Goal: Information Seeking & Learning: Find specific fact

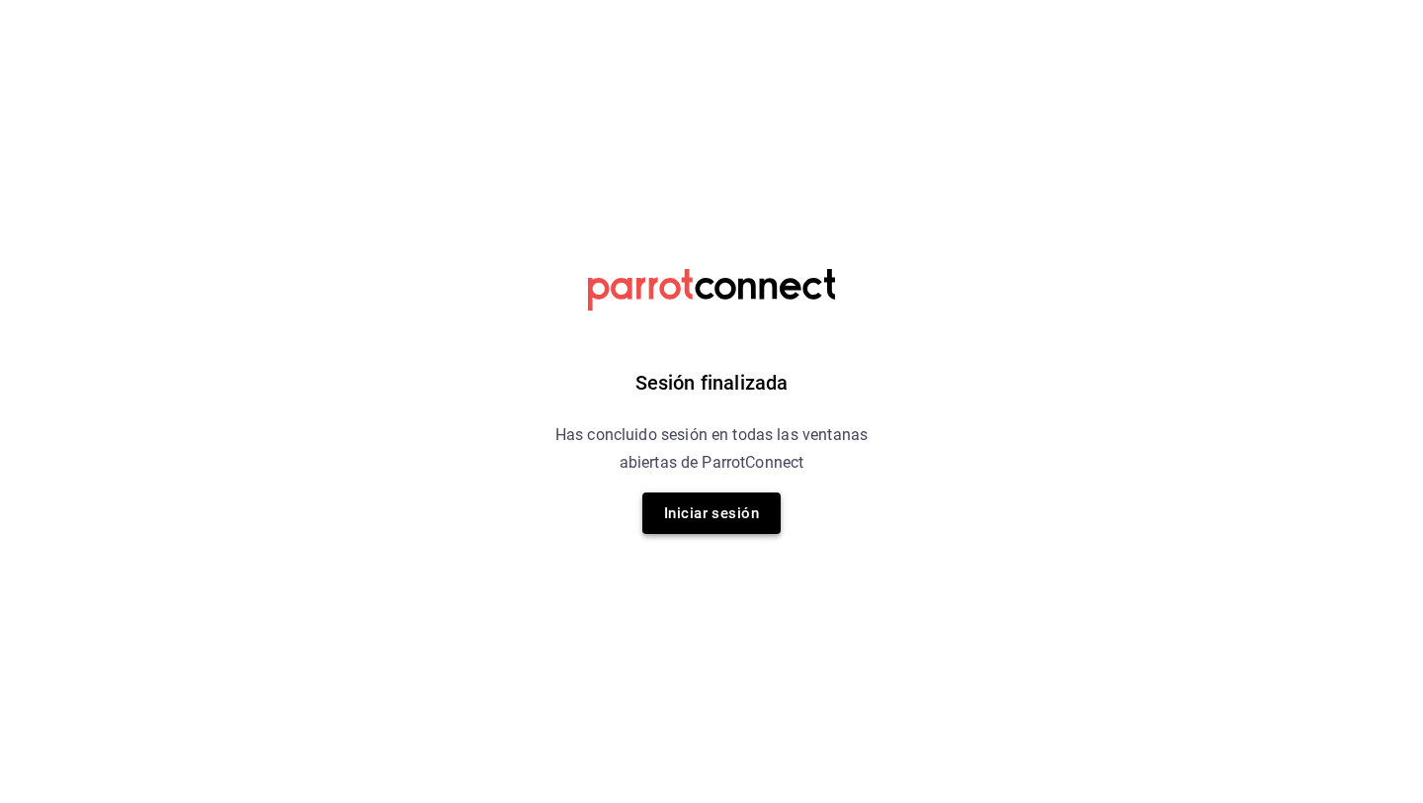
click at [676, 506] on button "Iniciar sesión" at bounding box center [711, 513] width 138 height 42
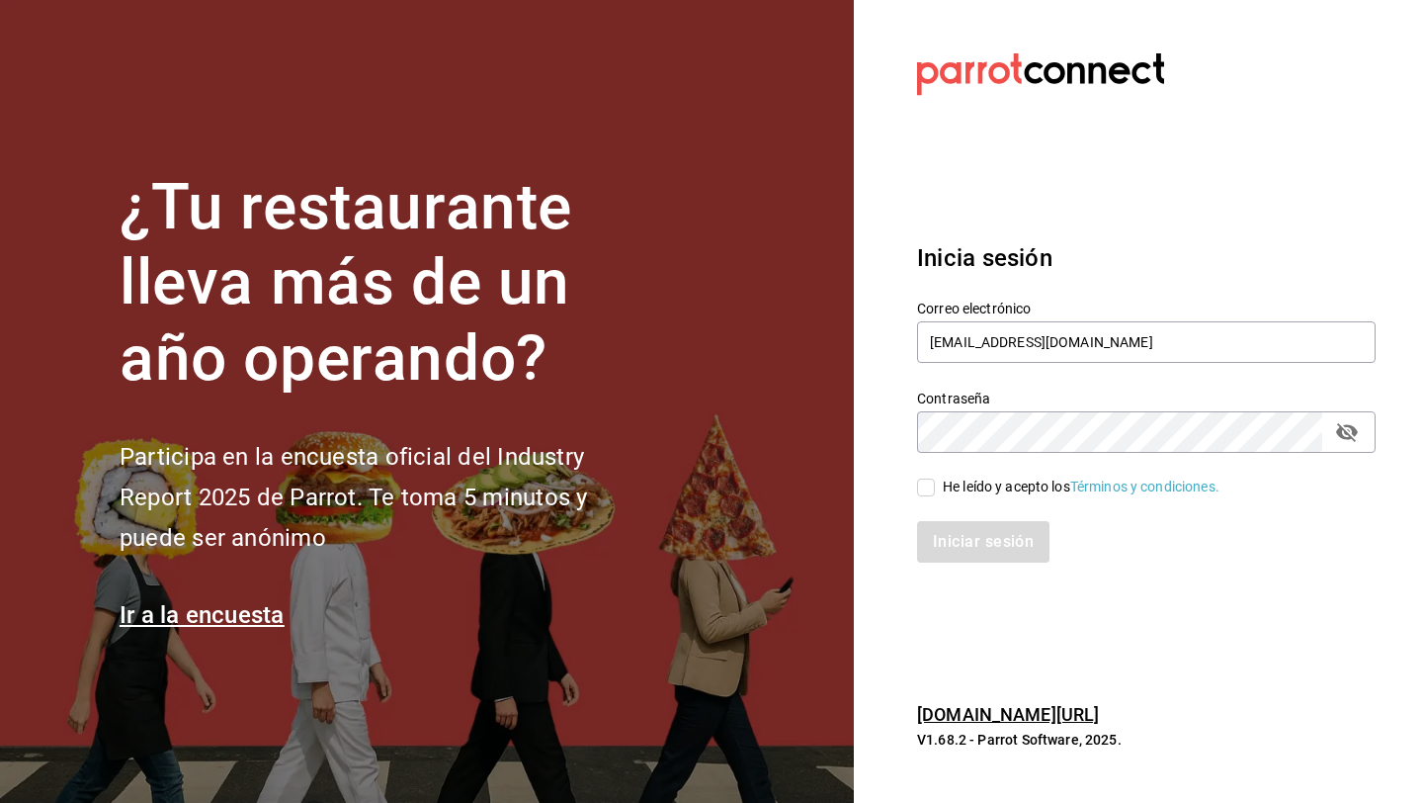
click at [926, 485] on input "He leído y acepto los Términos y condiciones." at bounding box center [926, 487] width 18 height 18
checkbox input "true"
click at [961, 538] on button "Iniciar sesión" at bounding box center [984, 542] width 134 height 42
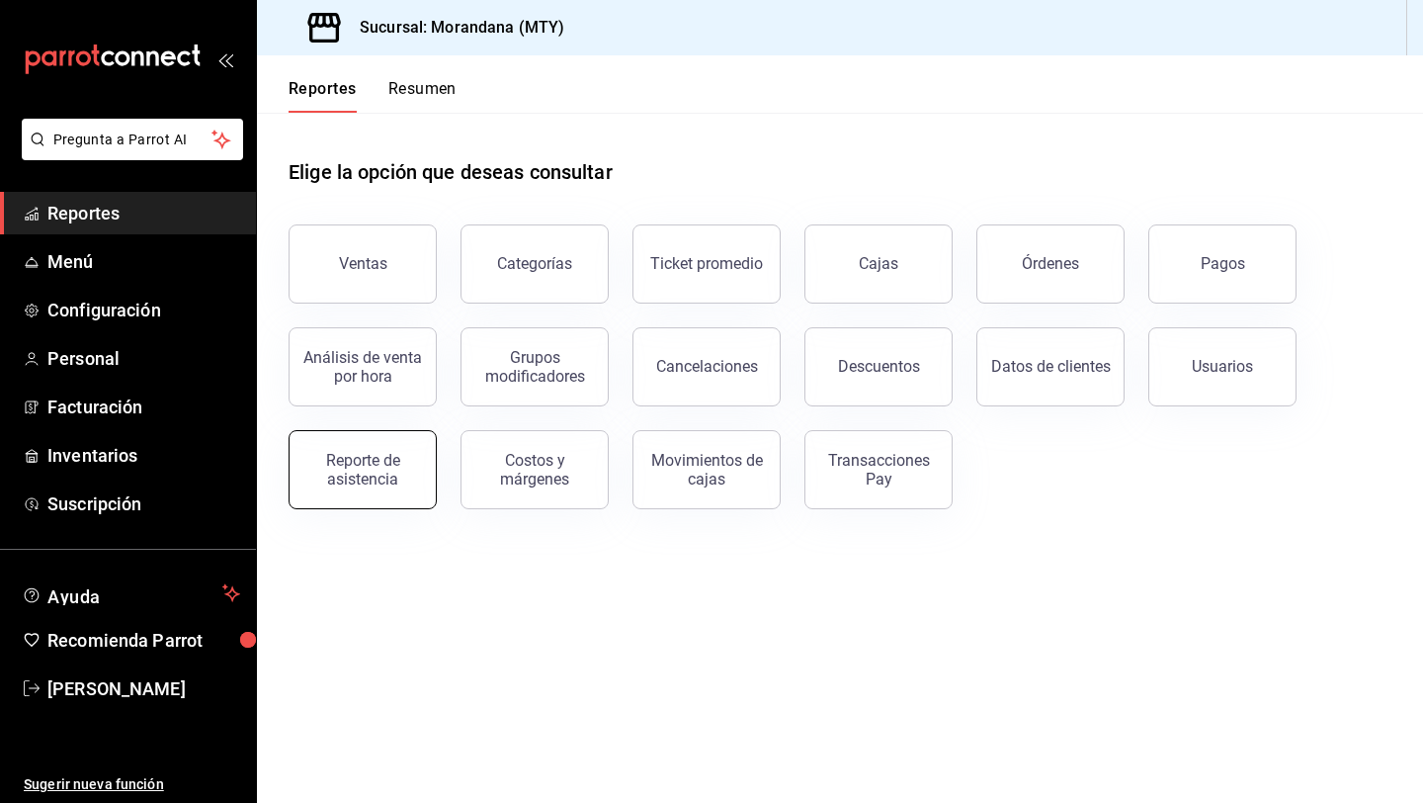
click at [389, 483] on div "Reporte de asistencia" at bounding box center [362, 470] width 123 height 38
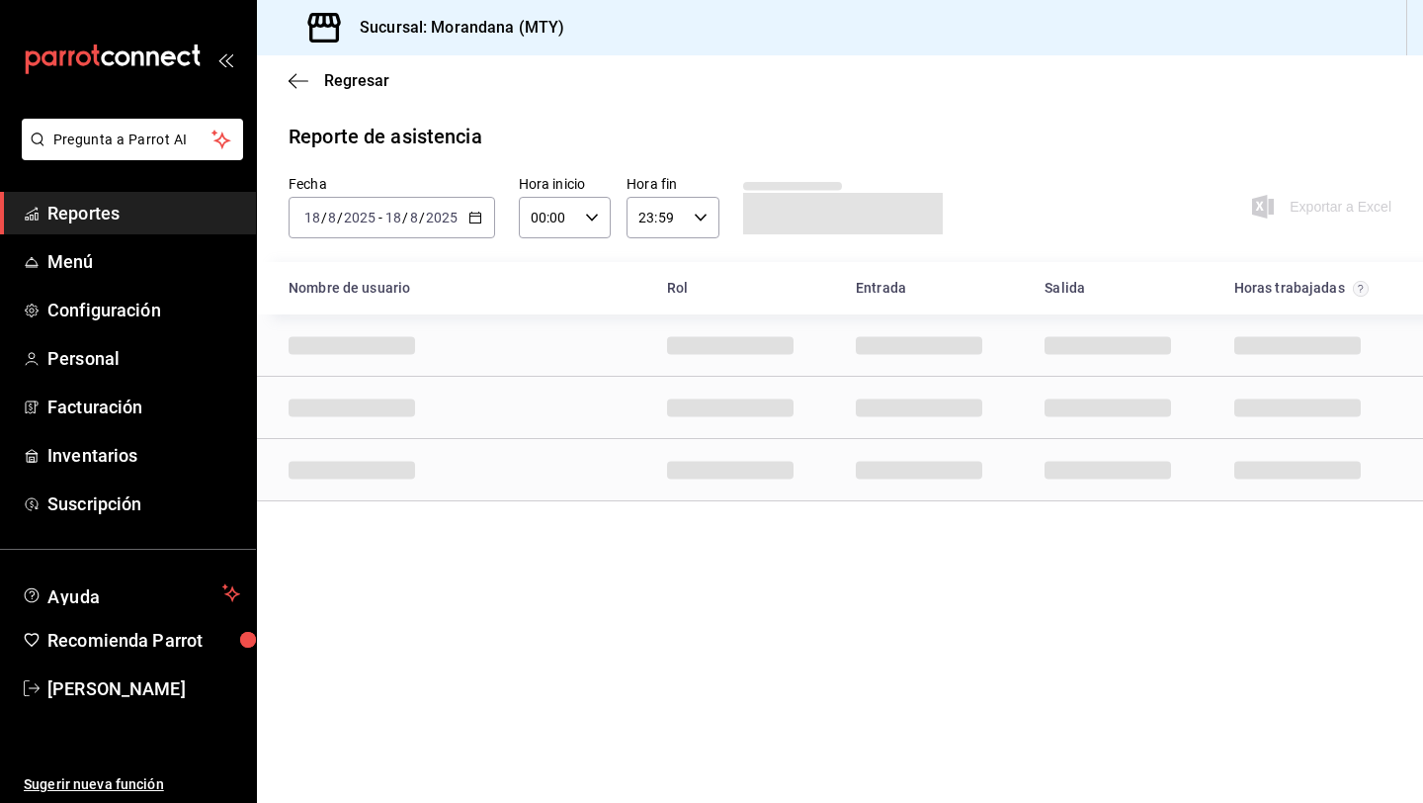
click at [475, 218] on icon "button" at bounding box center [476, 218] width 14 height 14
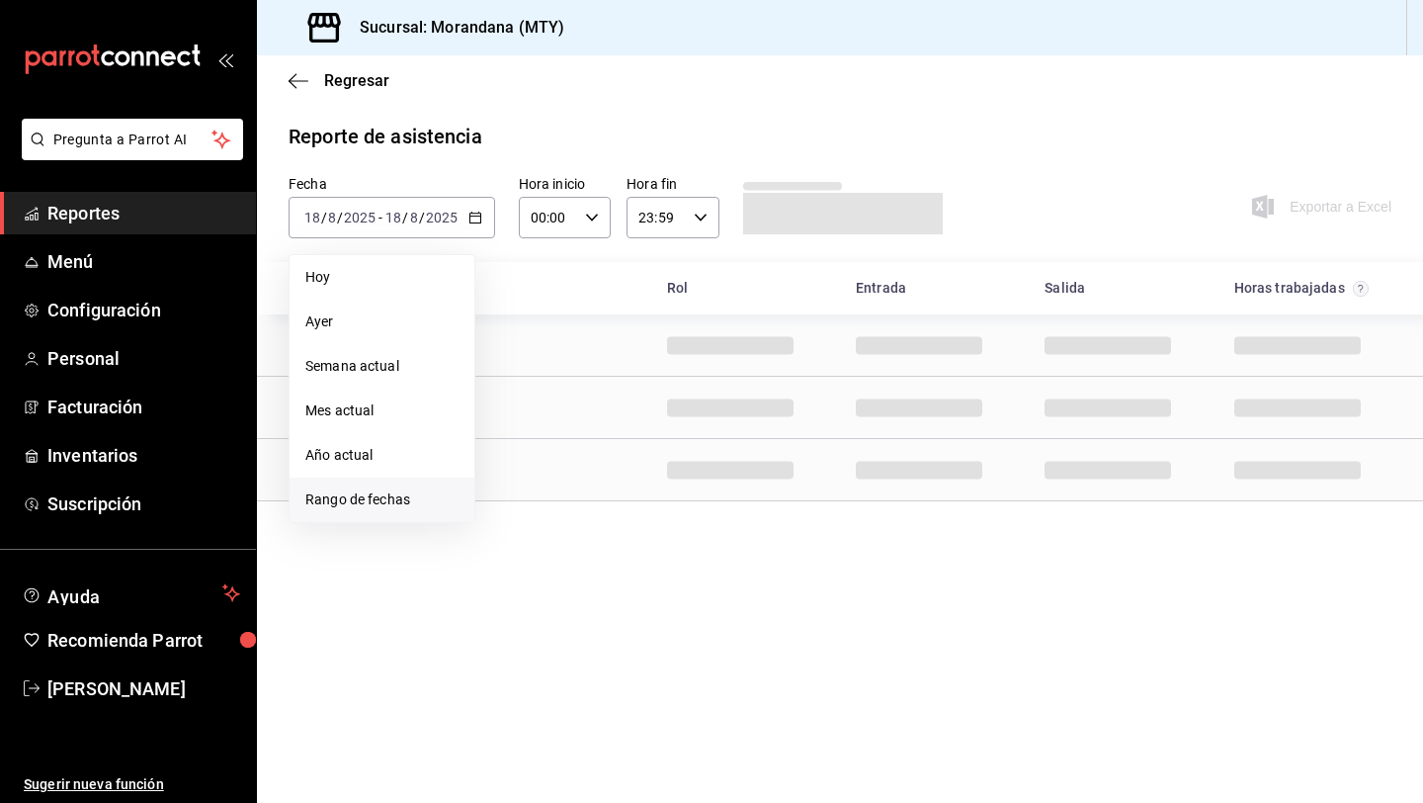
click at [394, 517] on li "Rango de fechas" at bounding box center [382, 499] width 185 height 44
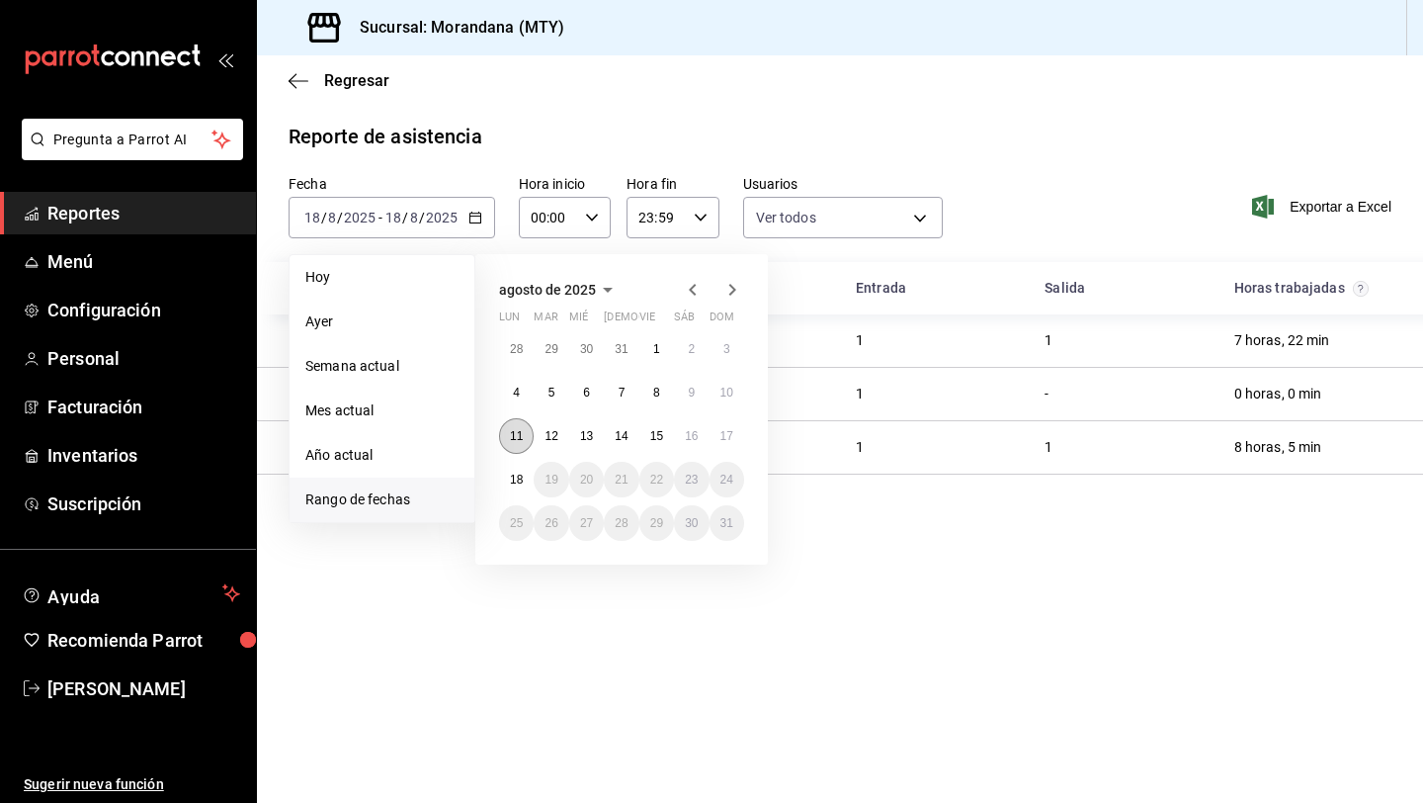
click at [523, 439] on button "11" at bounding box center [516, 436] width 35 height 36
click at [727, 435] on abbr "17" at bounding box center [727, 436] width 13 height 14
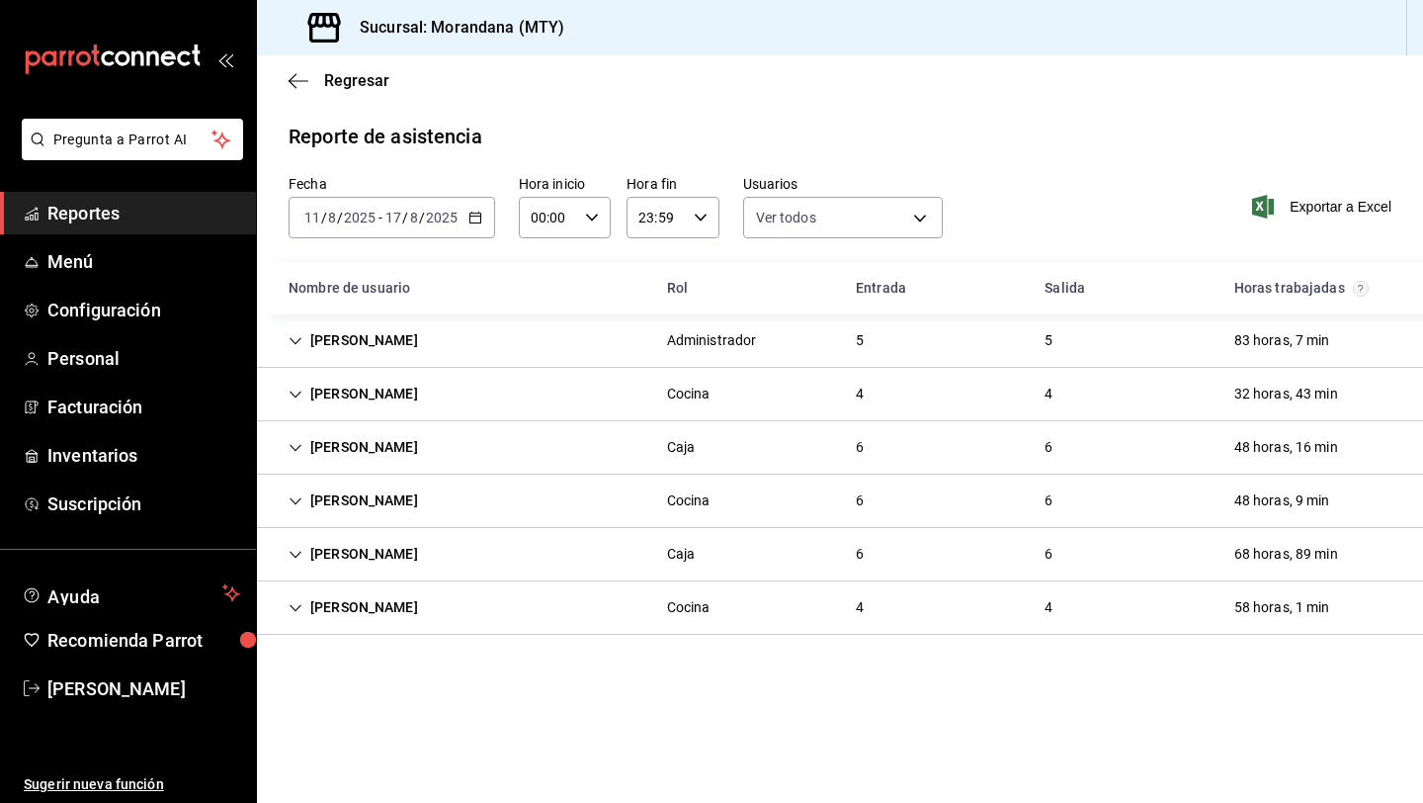
click at [298, 559] on icon "Cell" at bounding box center [296, 555] width 14 height 14
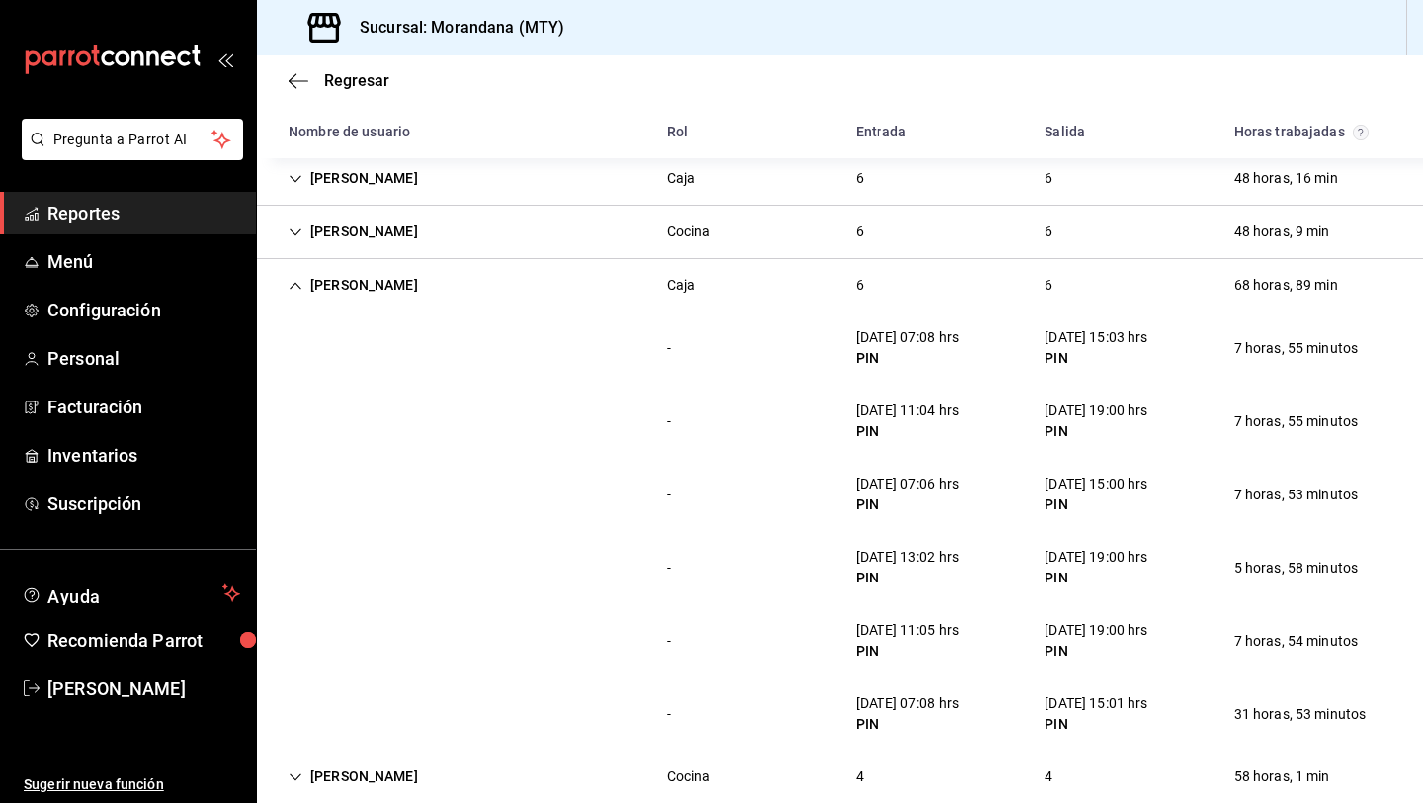
scroll to position [301, 0]
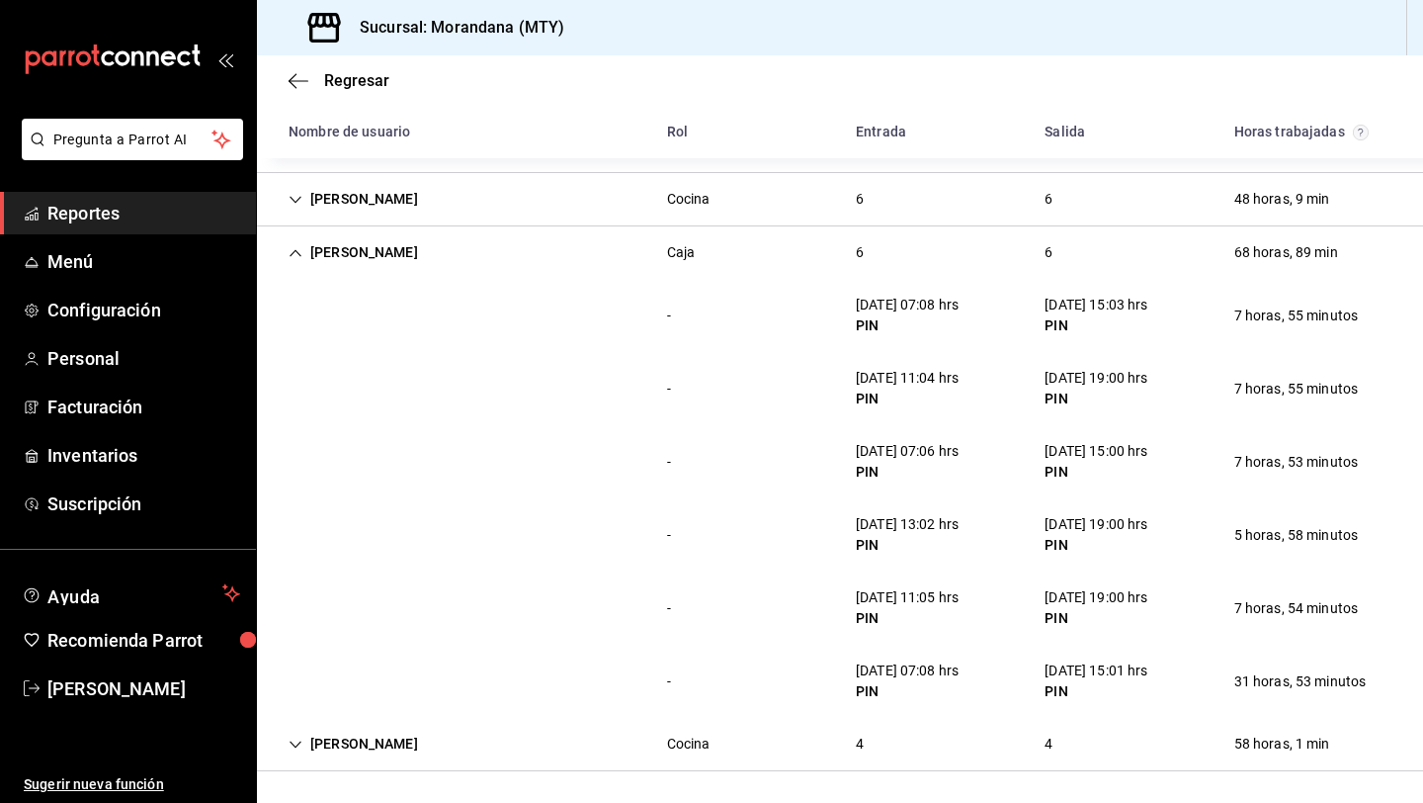
click at [293, 252] on icon "Cell" at bounding box center [296, 252] width 12 height 7
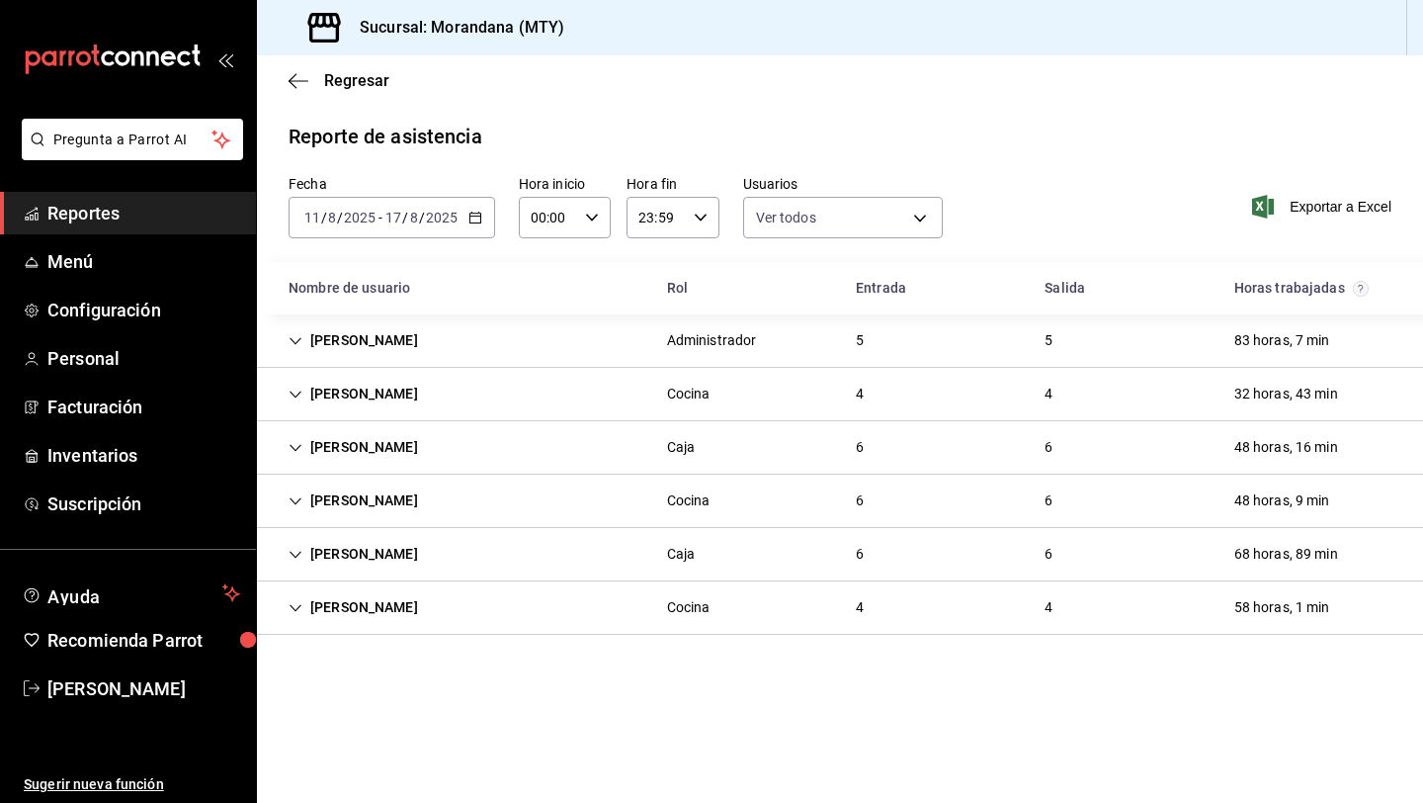
scroll to position [0, 0]
click at [299, 602] on icon "Cell" at bounding box center [296, 608] width 14 height 14
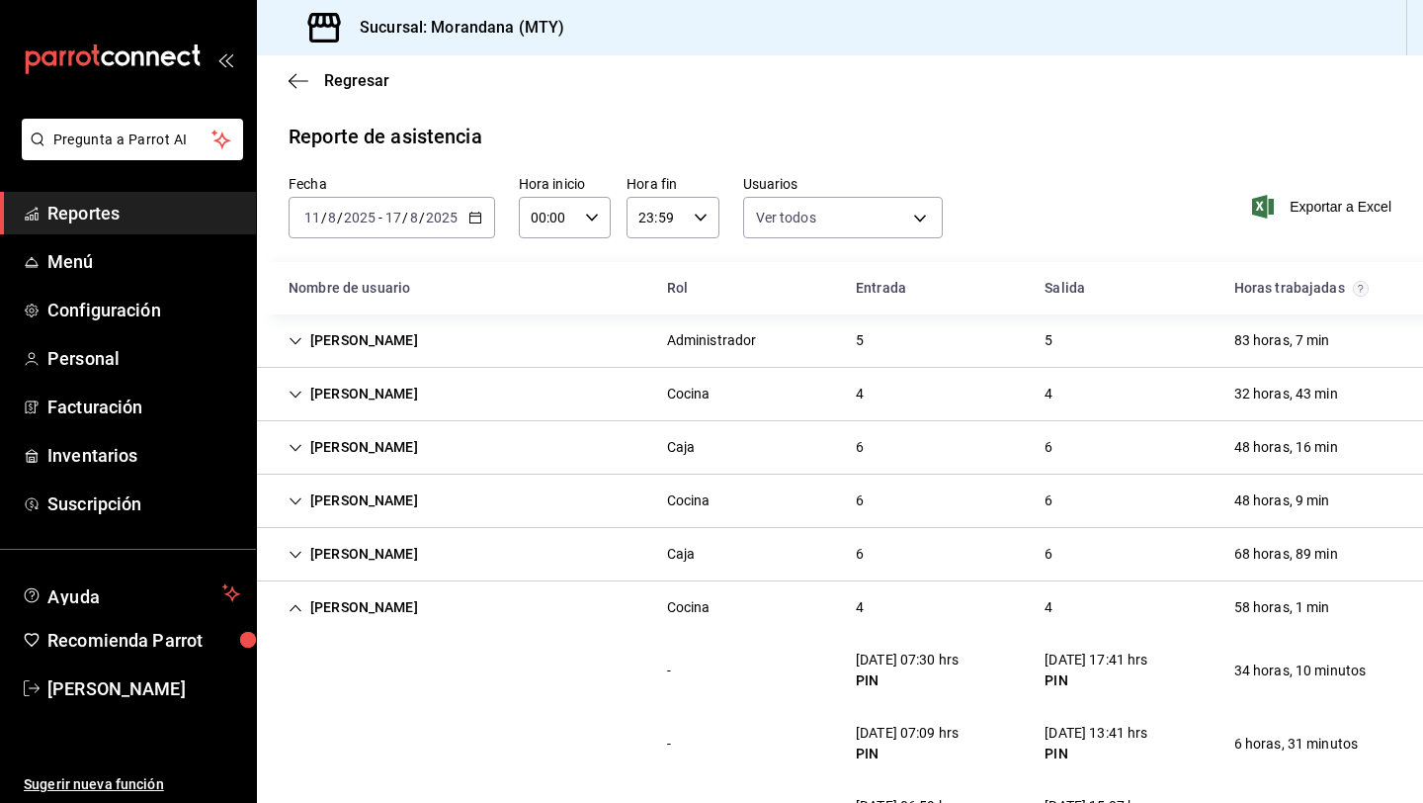
scroll to position [155, 0]
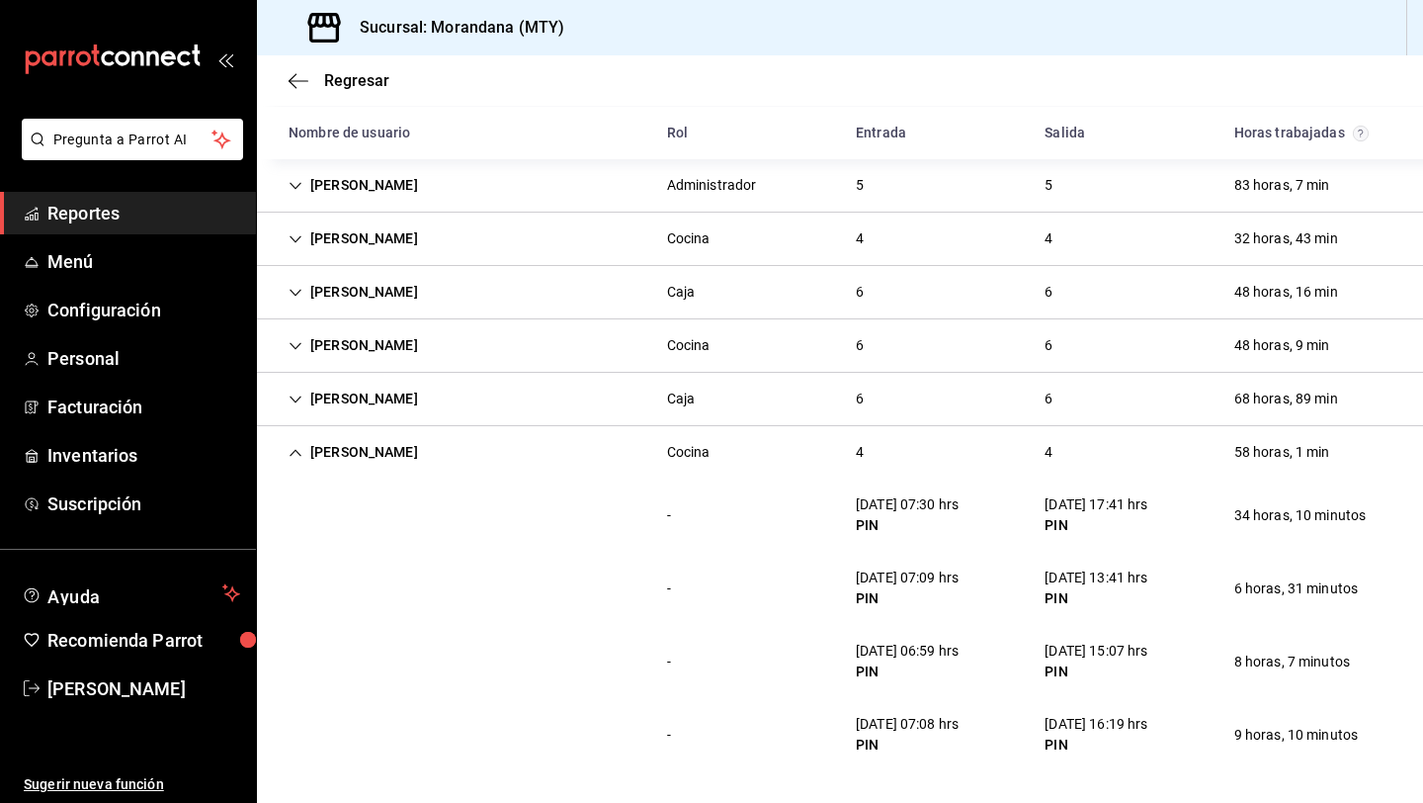
click at [297, 454] on icon "Cell" at bounding box center [296, 453] width 14 height 14
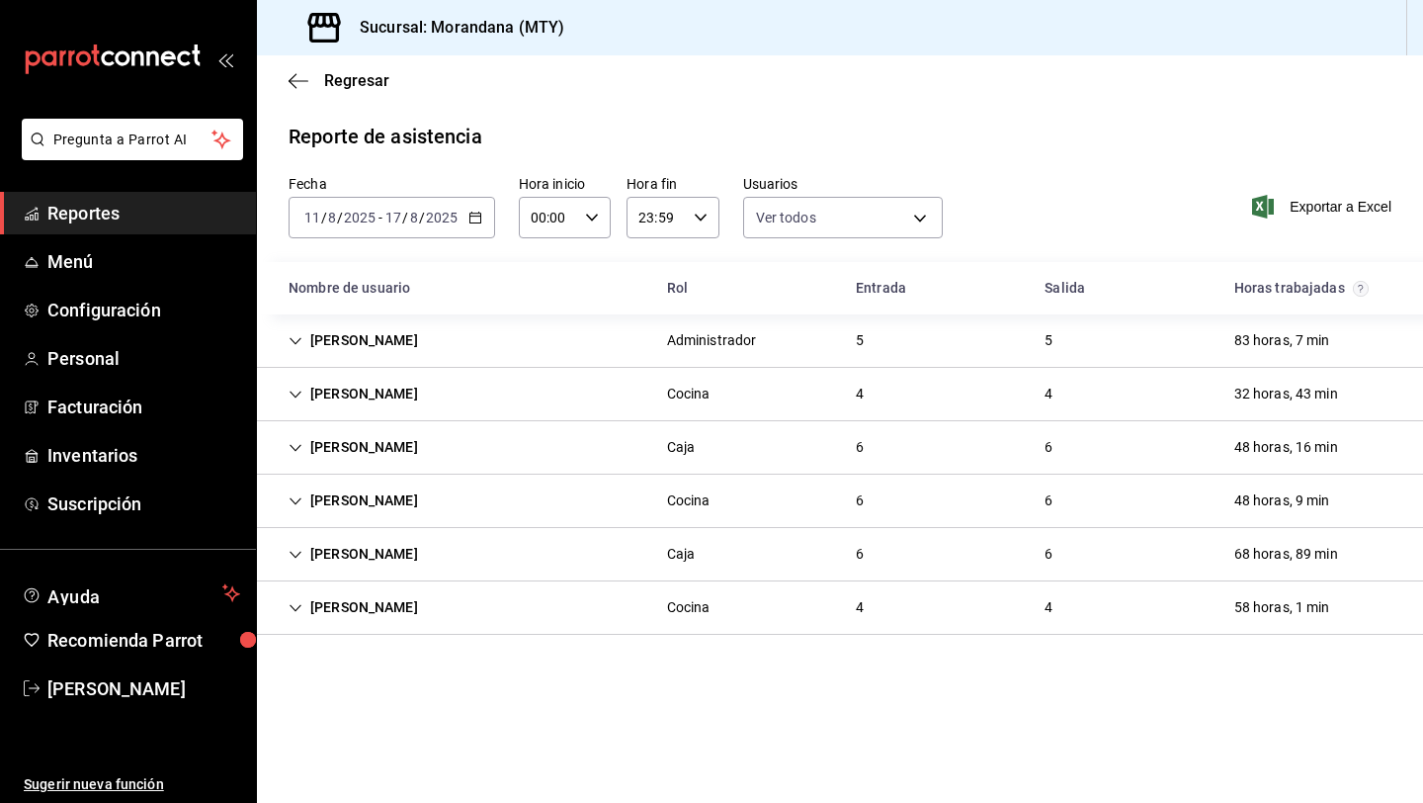
scroll to position [0, 0]
click at [290, 452] on icon "Cell" at bounding box center [296, 448] width 14 height 14
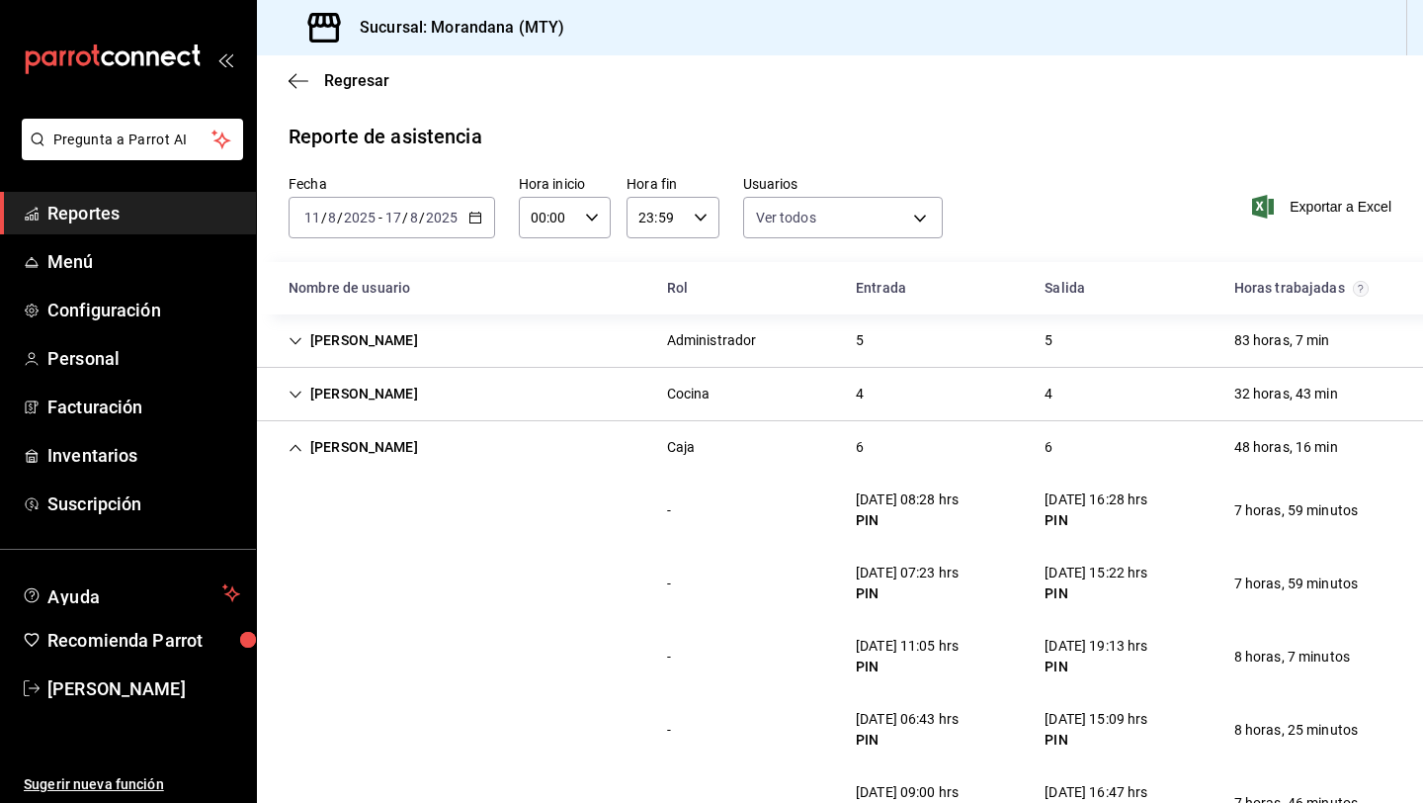
click at [298, 449] on icon "Cell" at bounding box center [296, 448] width 14 height 14
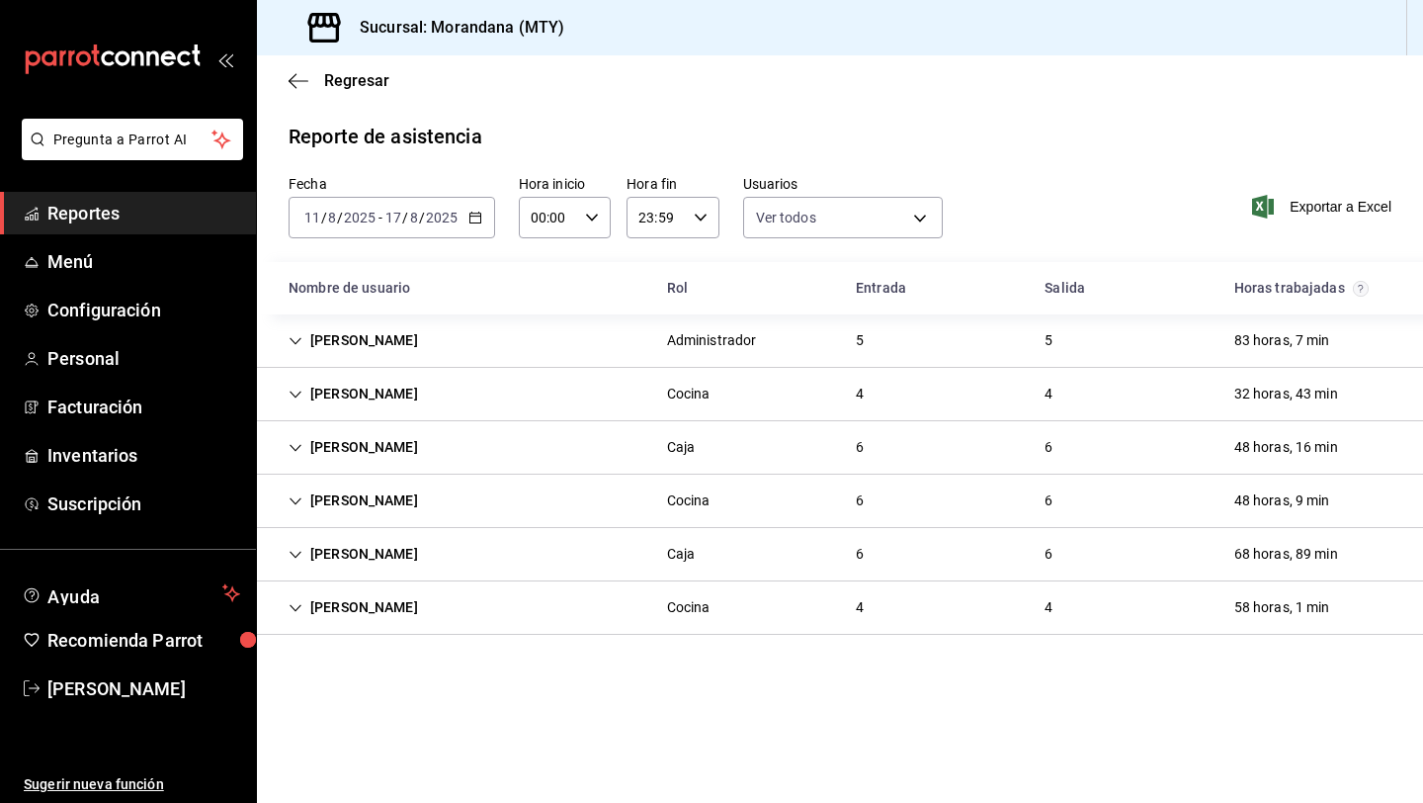
click at [294, 504] on icon "Cell" at bounding box center [296, 501] width 14 height 14
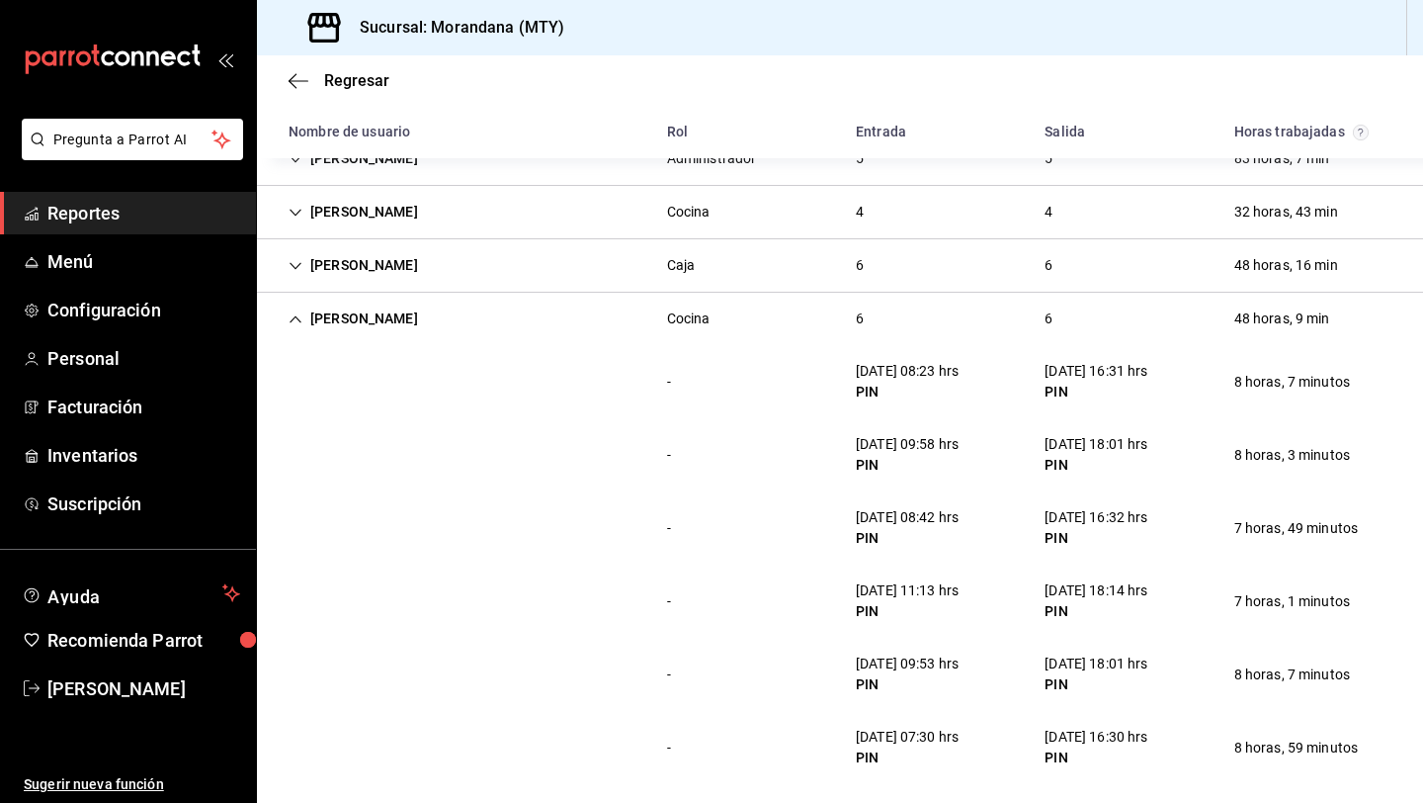
scroll to position [118, 0]
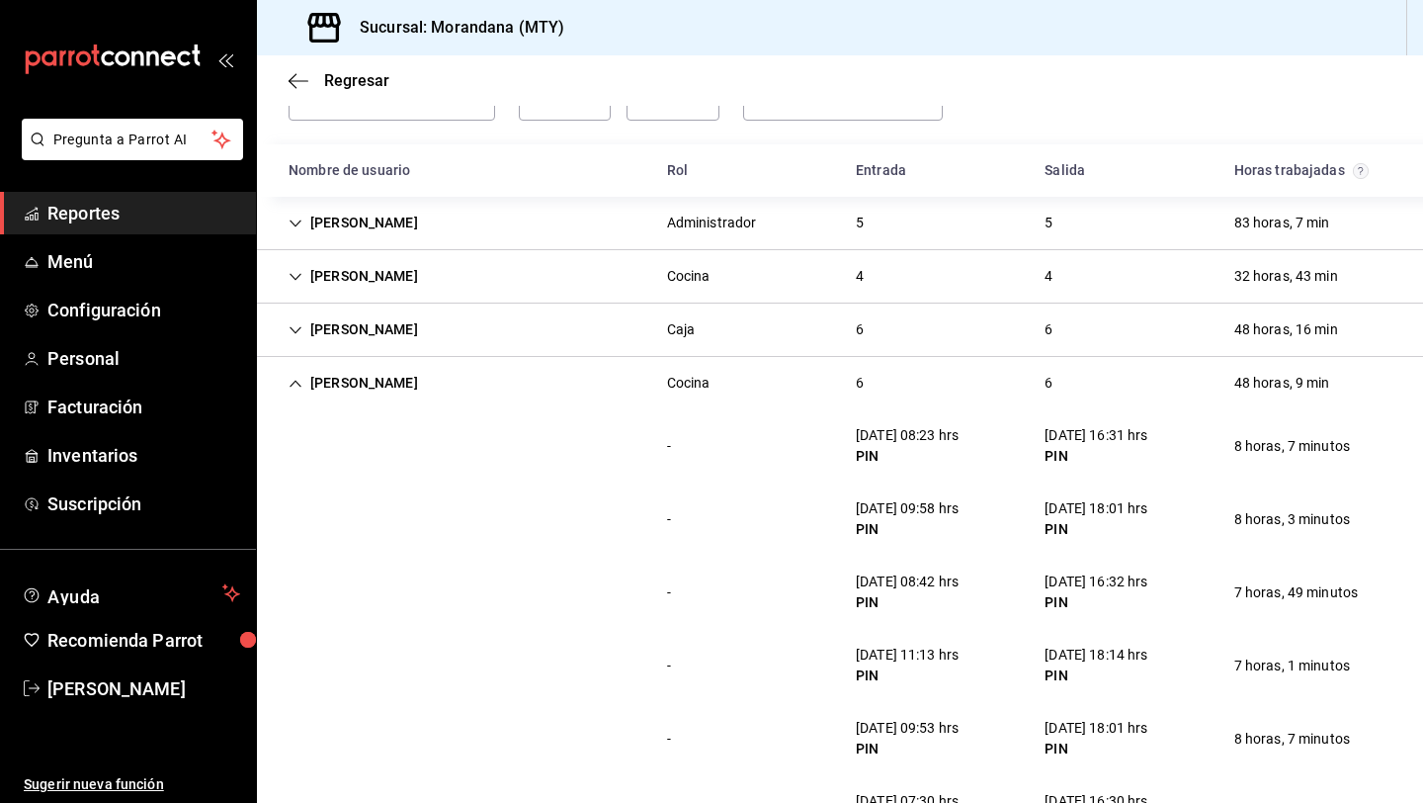
click at [301, 384] on icon "Cell" at bounding box center [296, 384] width 14 height 14
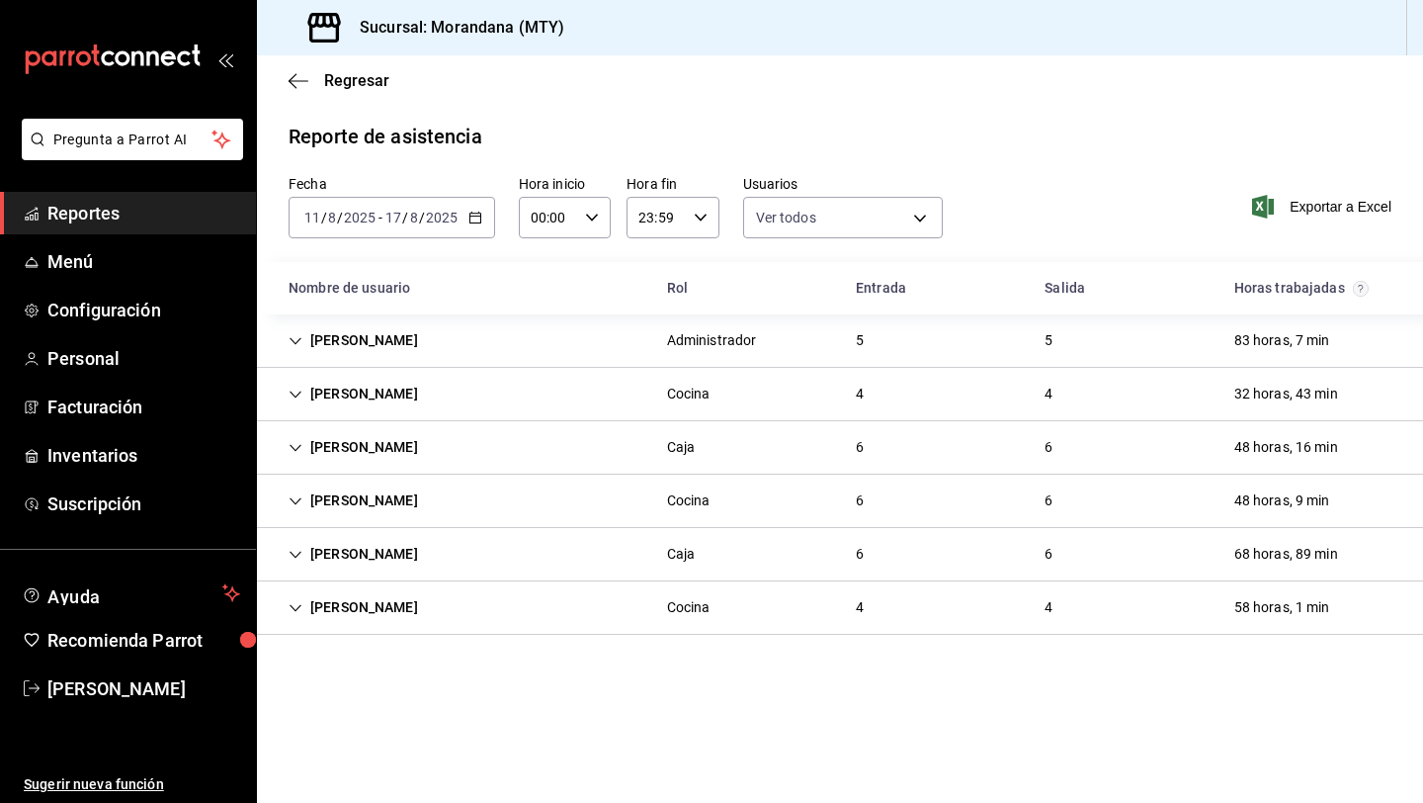
scroll to position [0, 0]
click at [476, 222] on \(Stroke\) "button" at bounding box center [475, 218] width 12 height 11
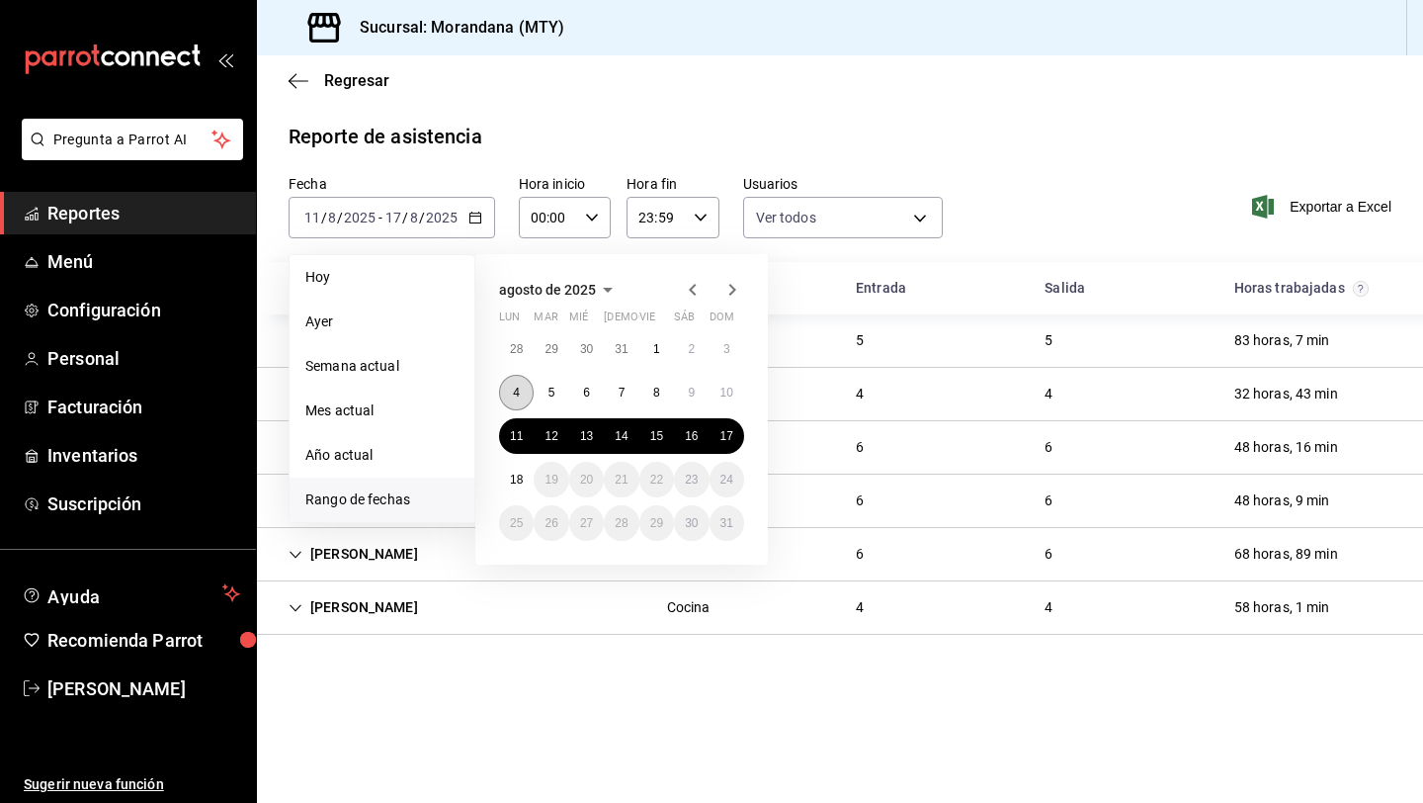
click at [520, 395] on button "4" at bounding box center [516, 393] width 35 height 36
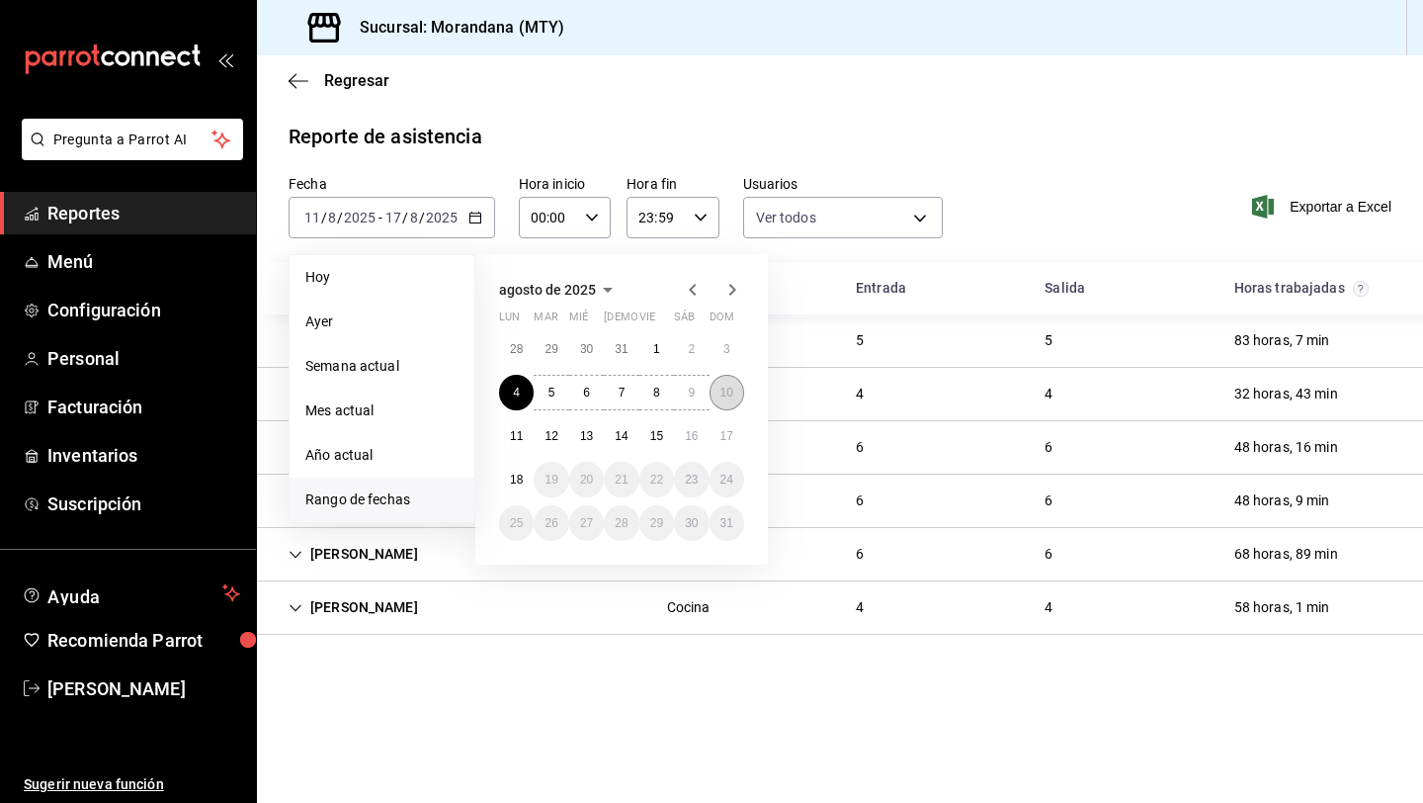
click at [727, 404] on button "10" at bounding box center [727, 393] width 35 height 36
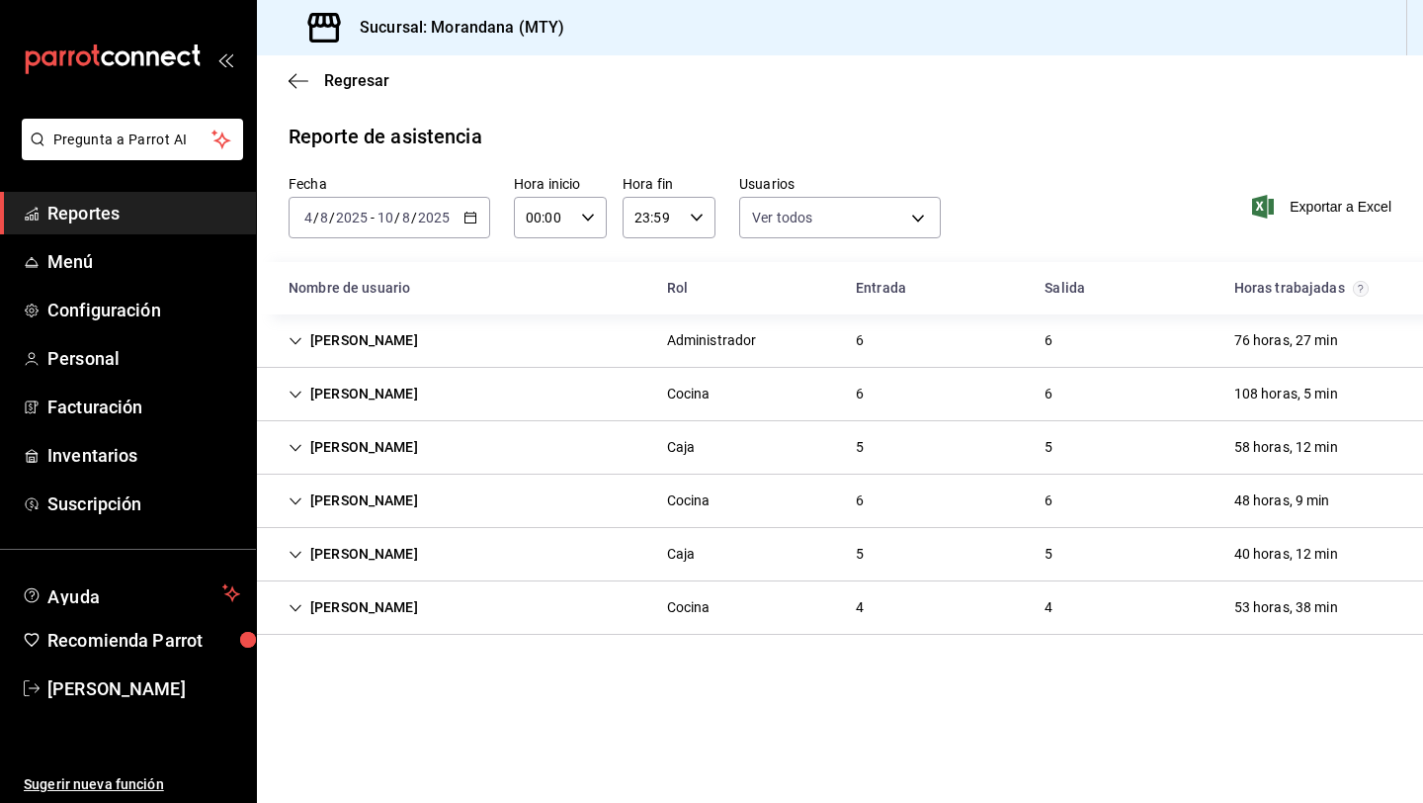
click at [474, 221] on icon "button" at bounding box center [471, 218] width 14 height 14
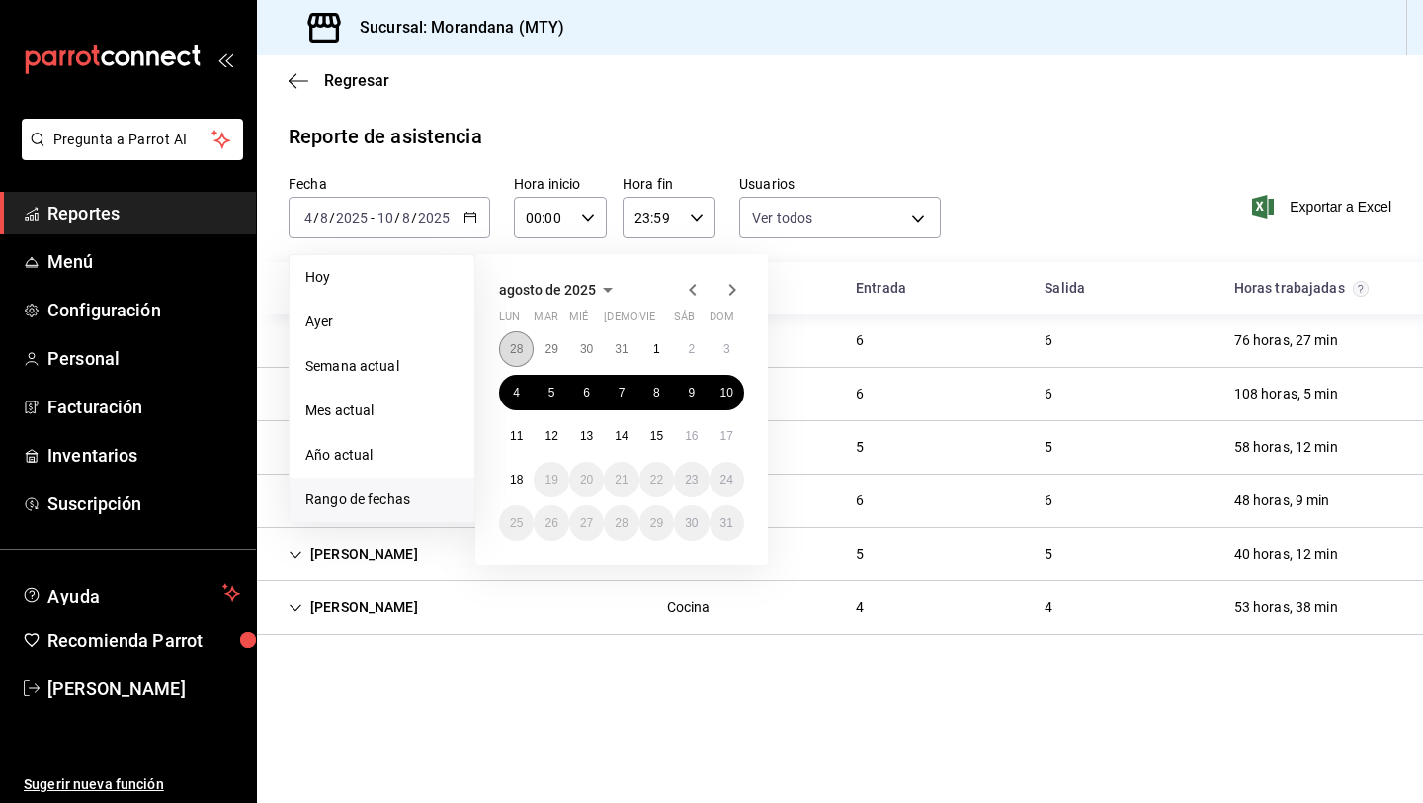
click at [519, 342] on abbr "28" at bounding box center [516, 349] width 13 height 14
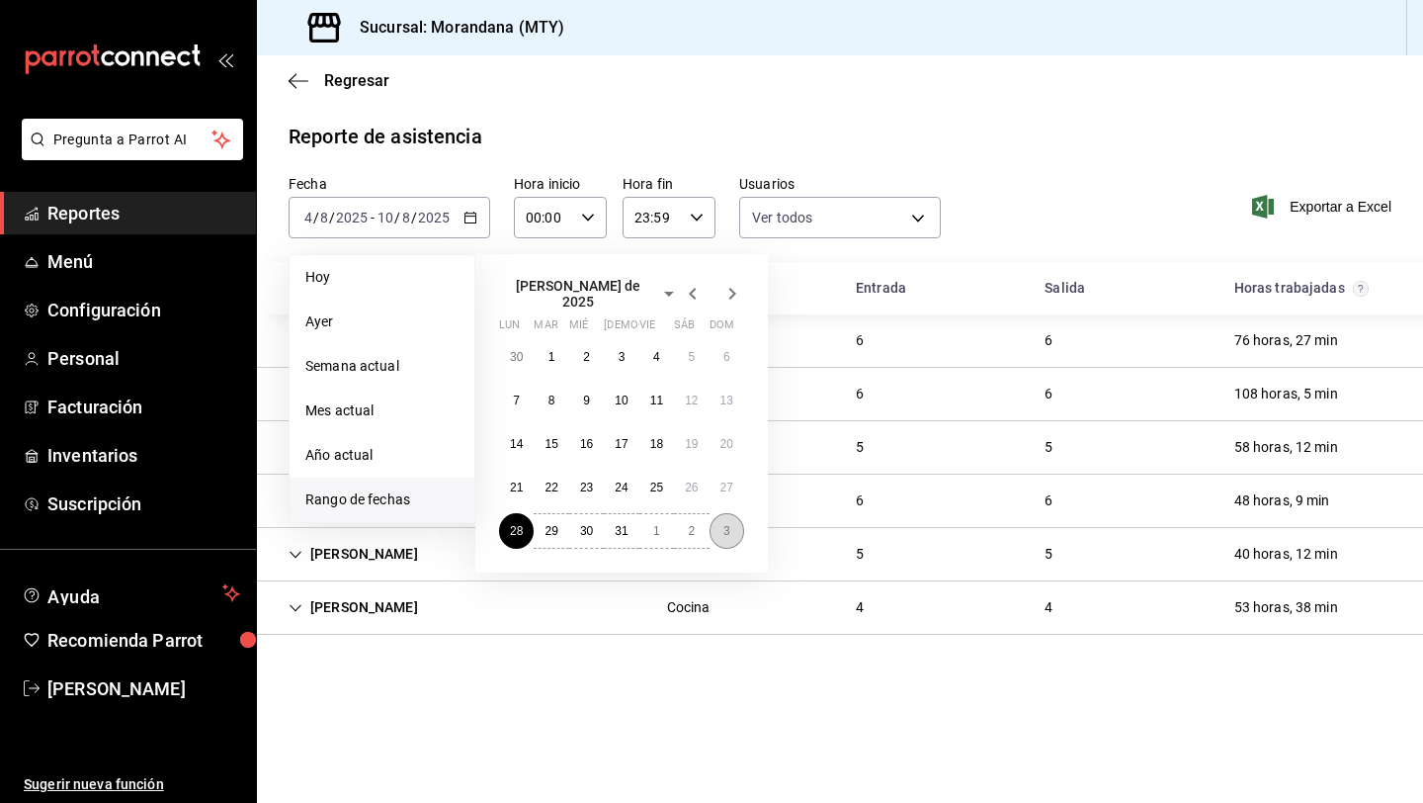
click at [726, 524] on abbr "3" at bounding box center [727, 531] width 7 height 14
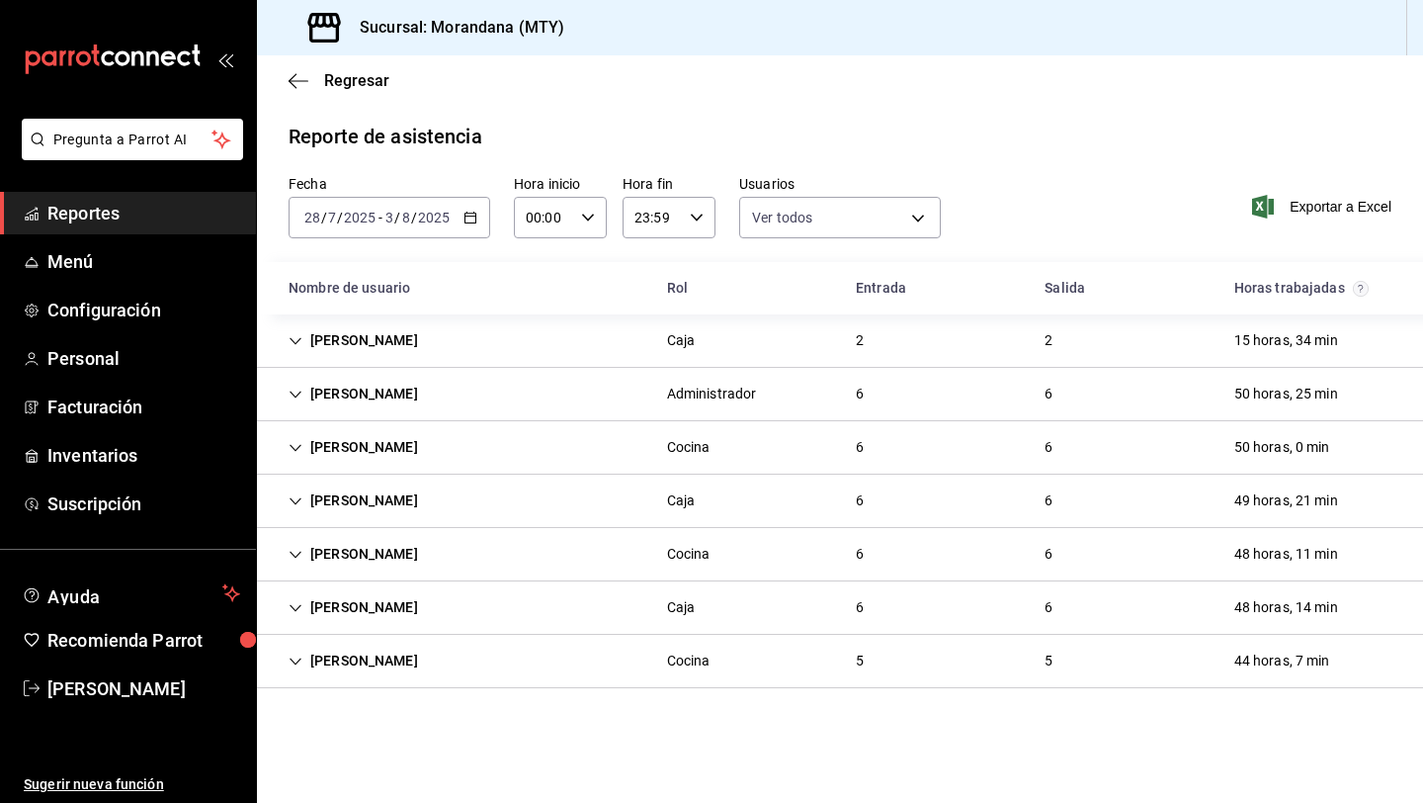
click at [478, 221] on div "2025-07-28 28 / 7 / 2025 - 2025-08-03 3 / 8 / 2025" at bounding box center [390, 218] width 202 height 42
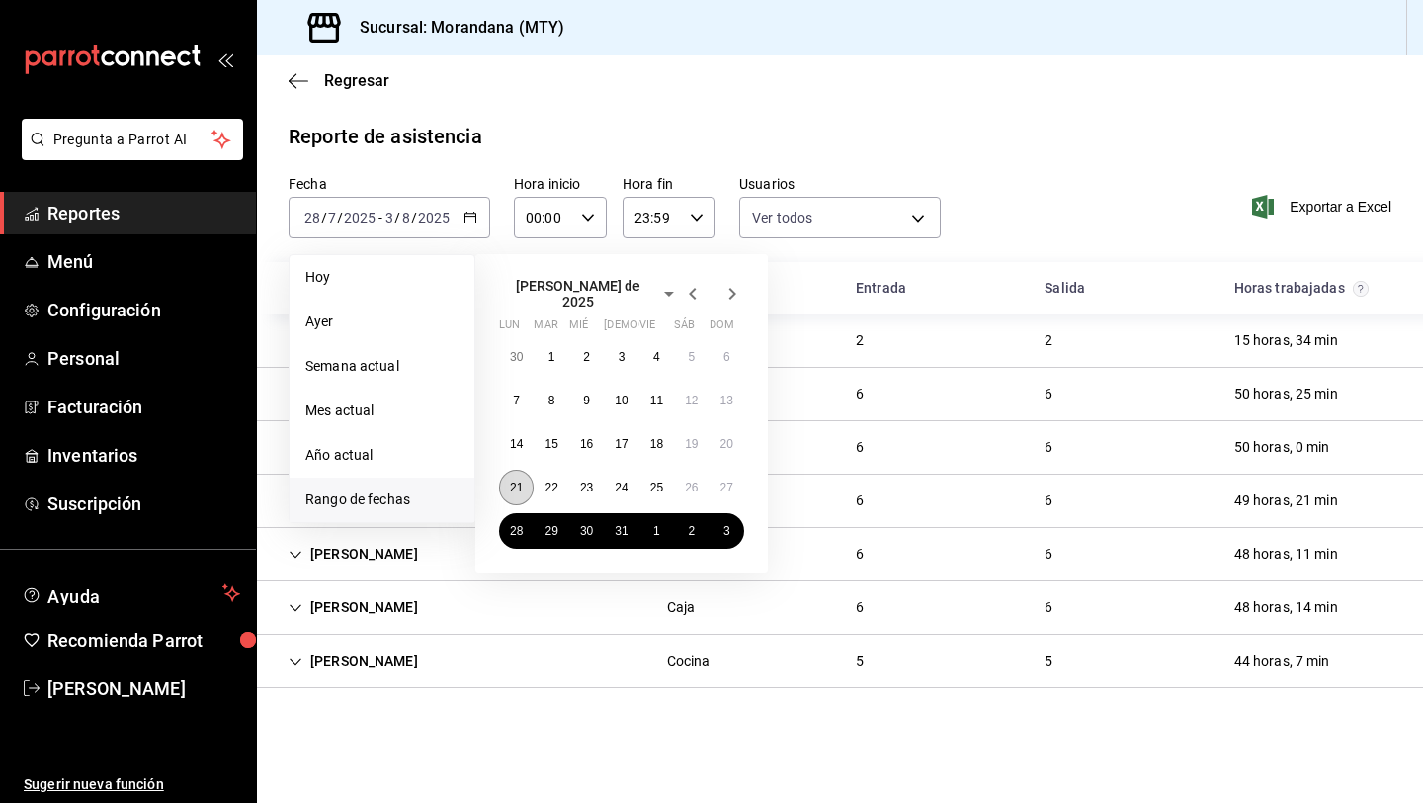
click at [519, 480] on abbr "21" at bounding box center [516, 487] width 13 height 14
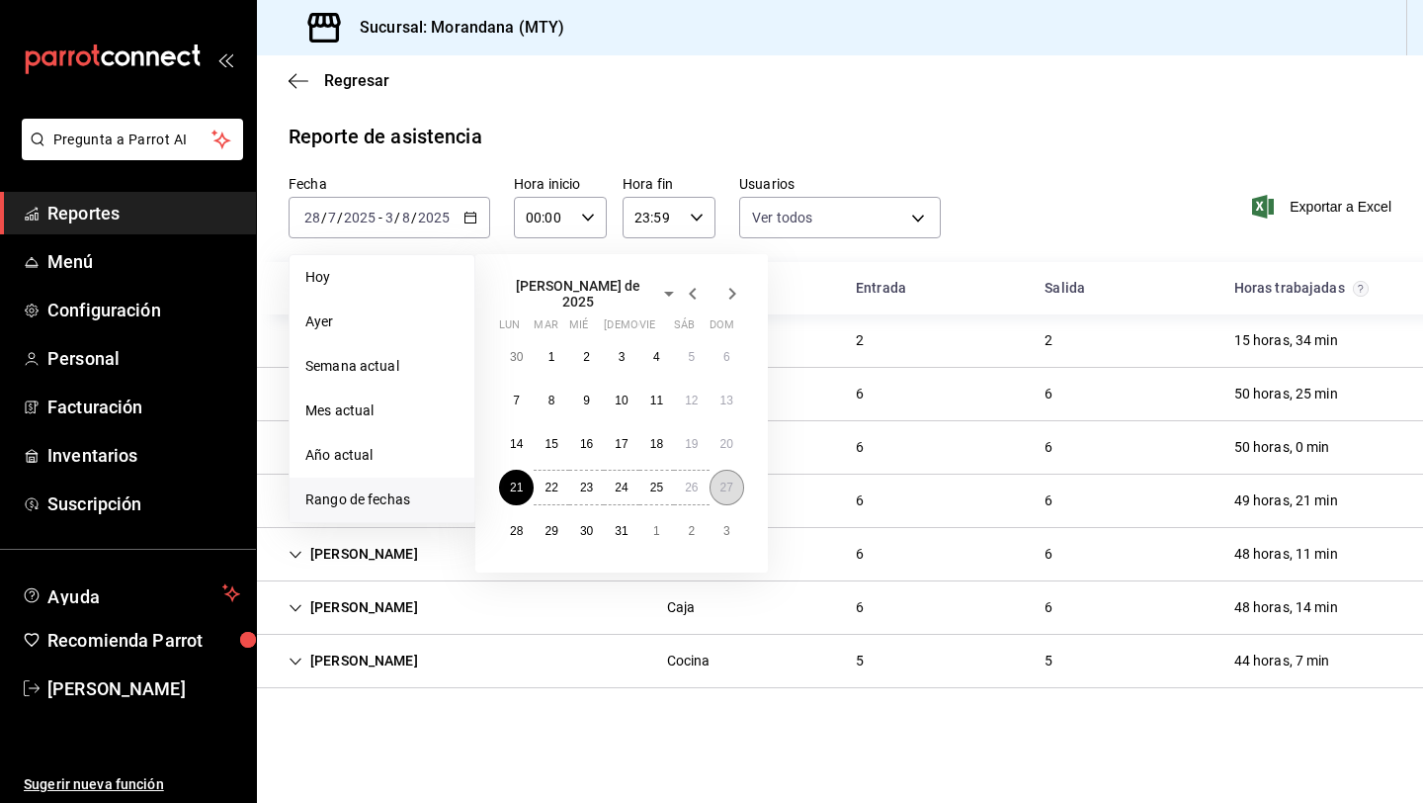
click at [731, 487] on button "27" at bounding box center [727, 487] width 35 height 36
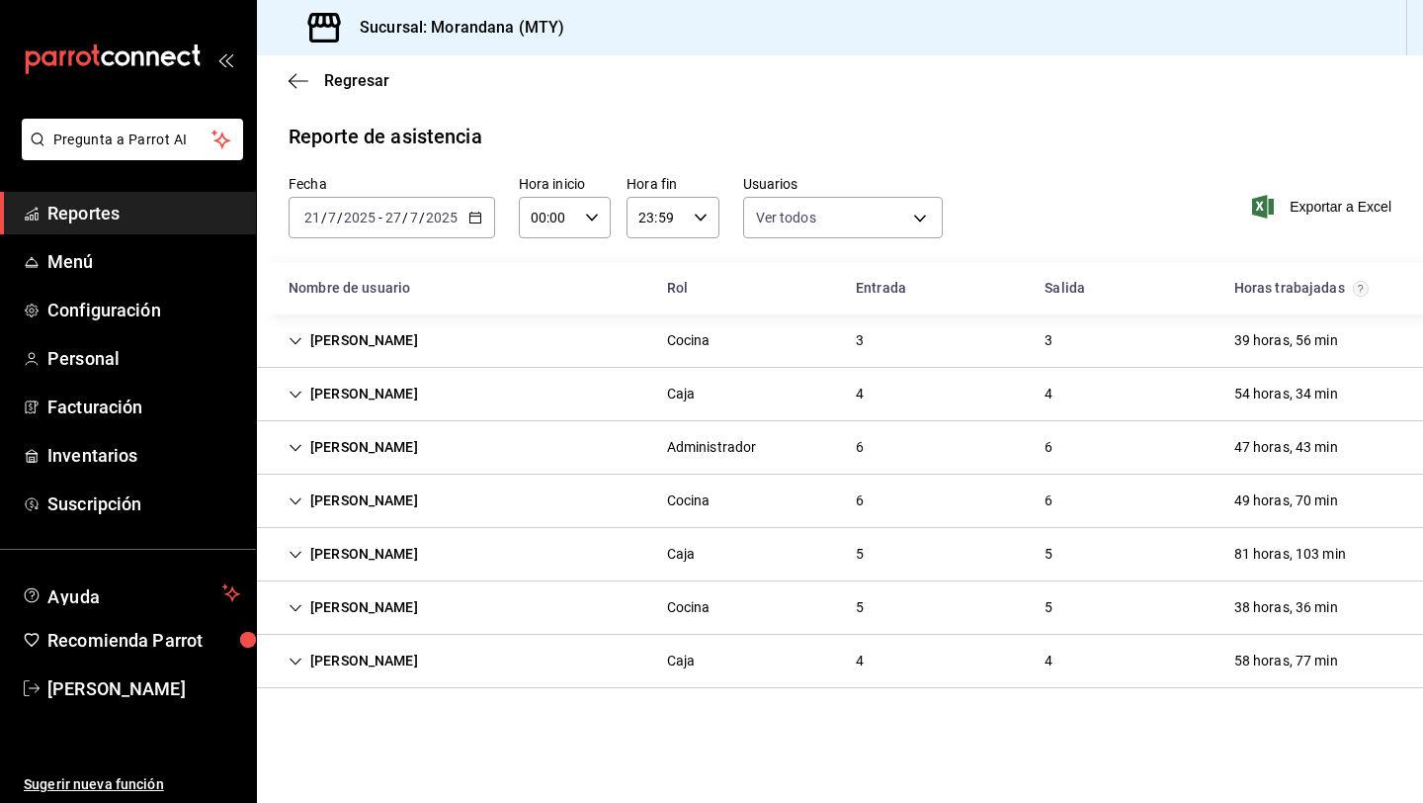
click at [307, 339] on div "Luis Marines" at bounding box center [353, 340] width 161 height 37
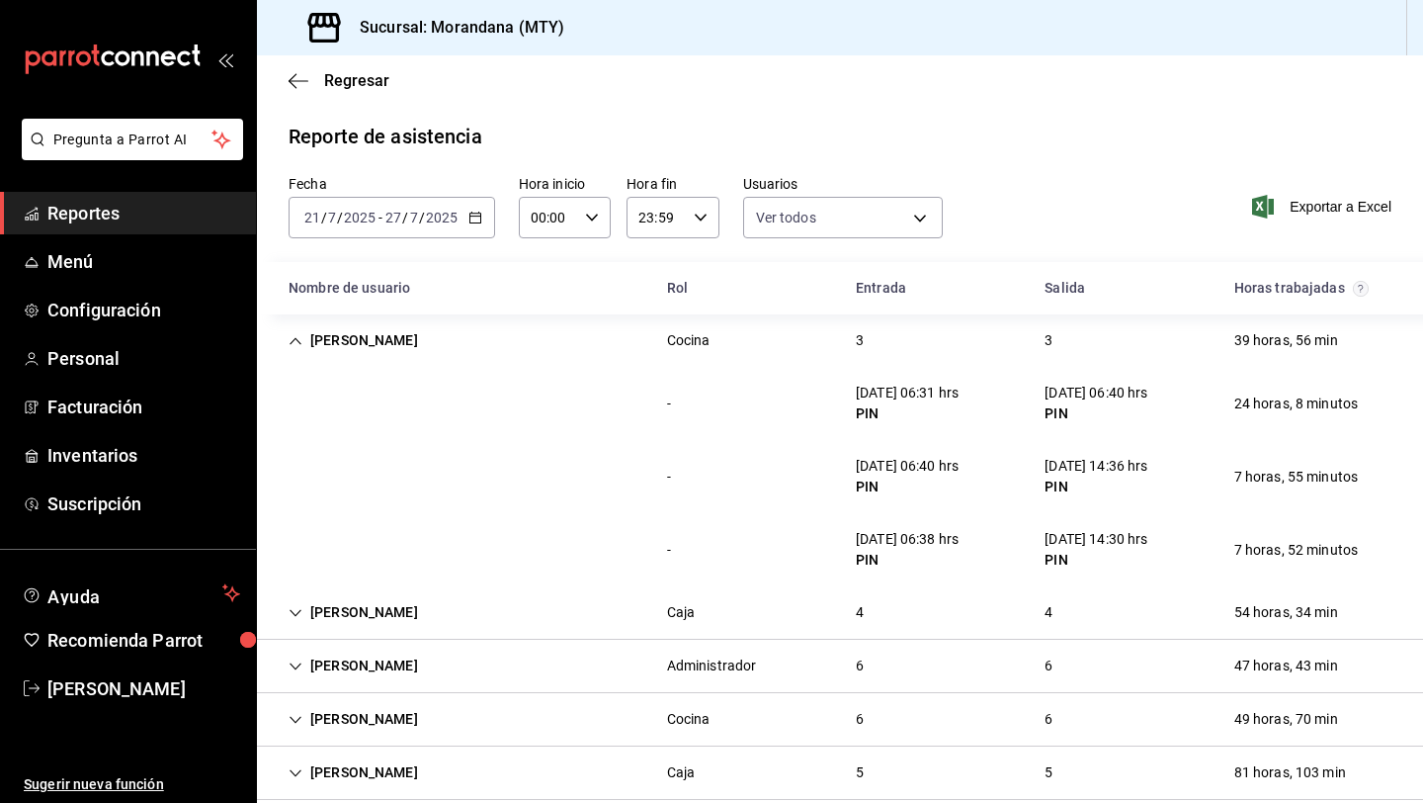
click at [298, 342] on icon "Cell" at bounding box center [296, 341] width 14 height 14
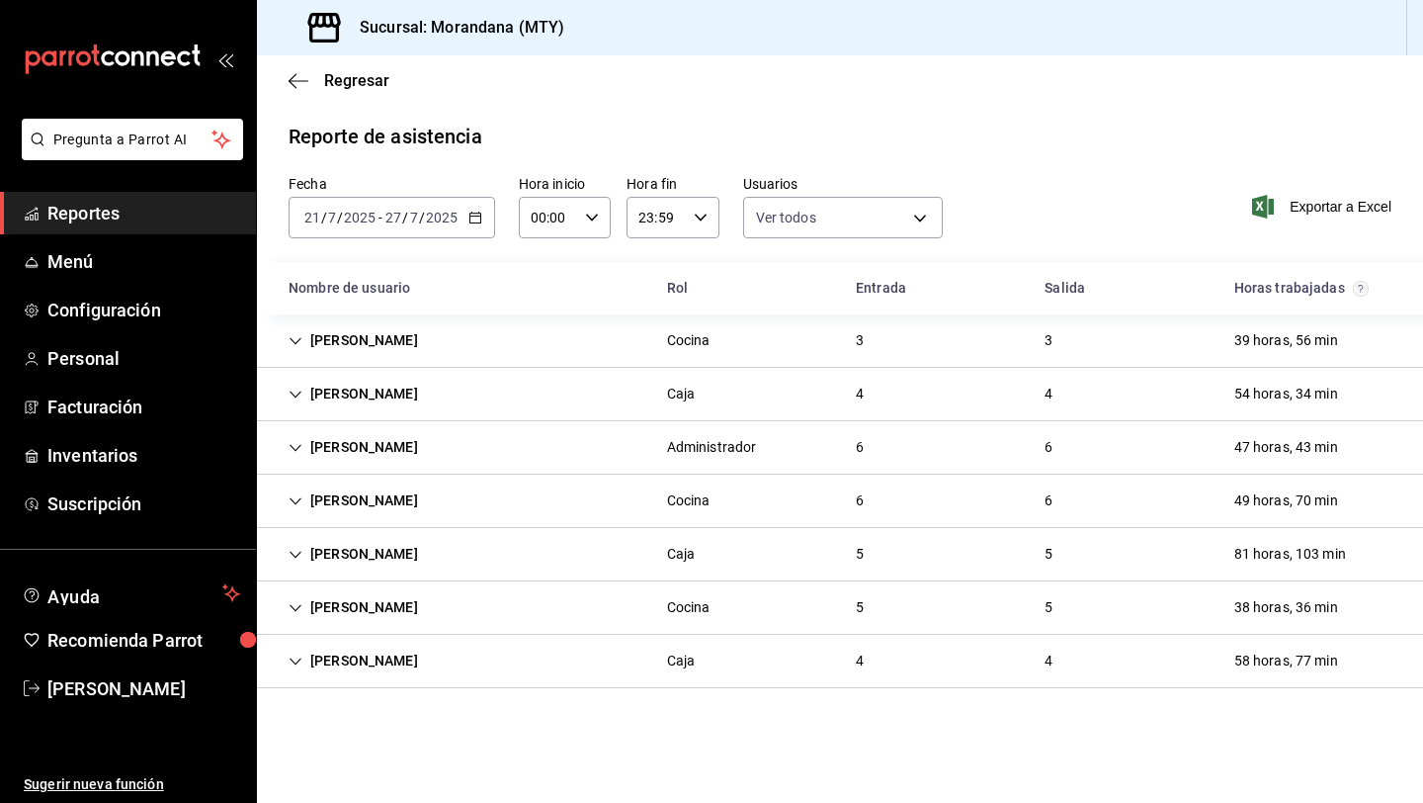
click at [120, 220] on span "Reportes" at bounding box center [143, 213] width 193 height 27
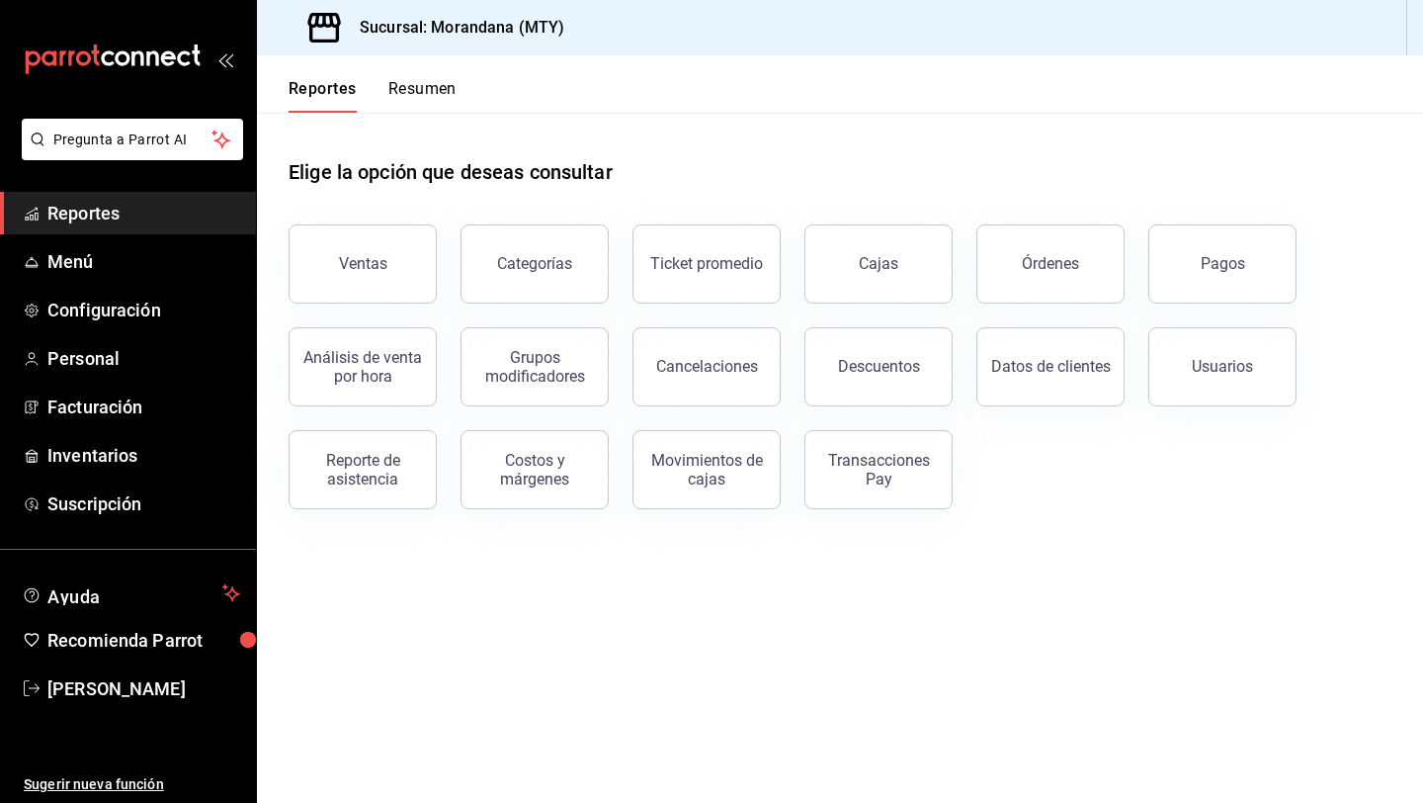
click at [1233, 244] on button "Pagos" at bounding box center [1223, 263] width 148 height 79
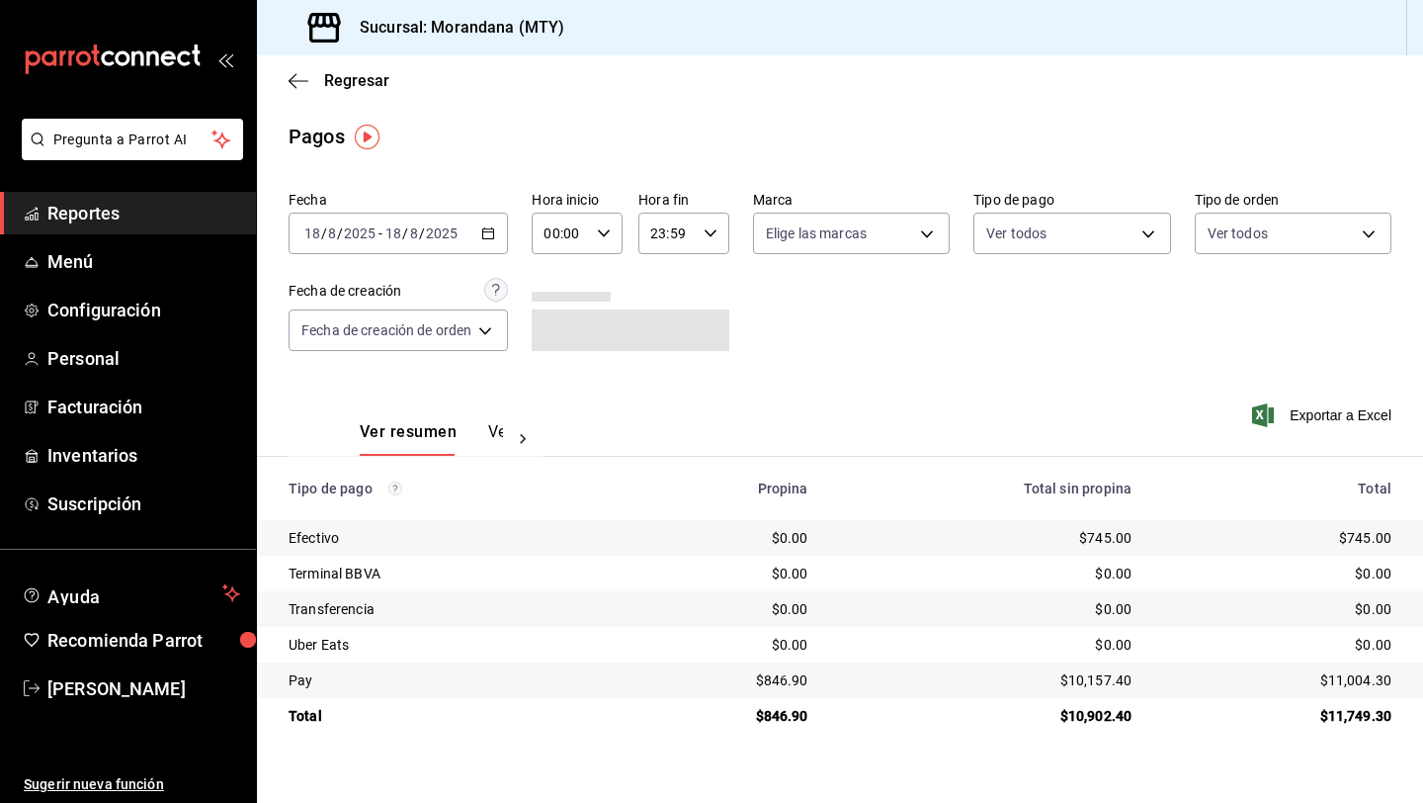
click at [494, 236] on icon "button" at bounding box center [488, 233] width 14 height 14
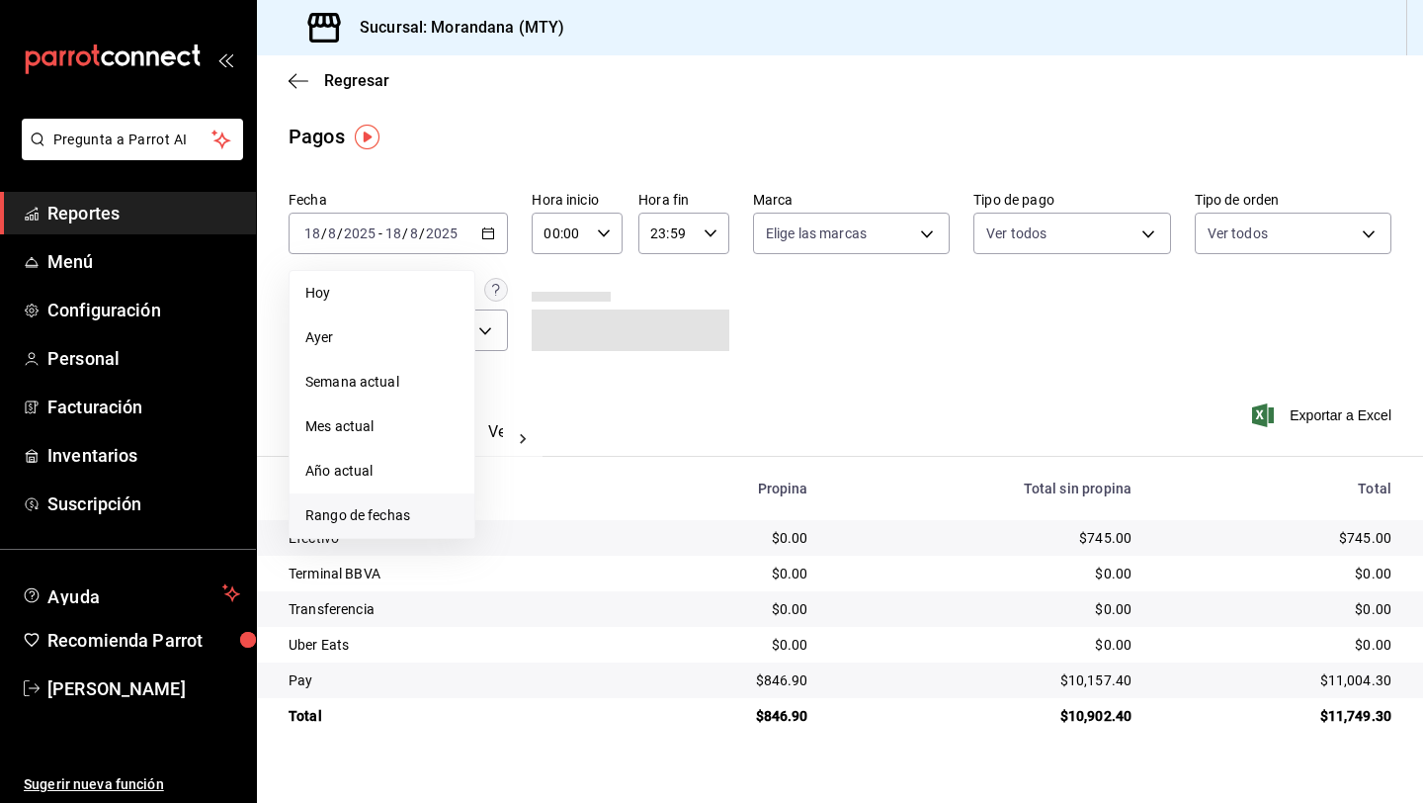
click at [347, 497] on li "Rango de fechas" at bounding box center [382, 515] width 185 height 44
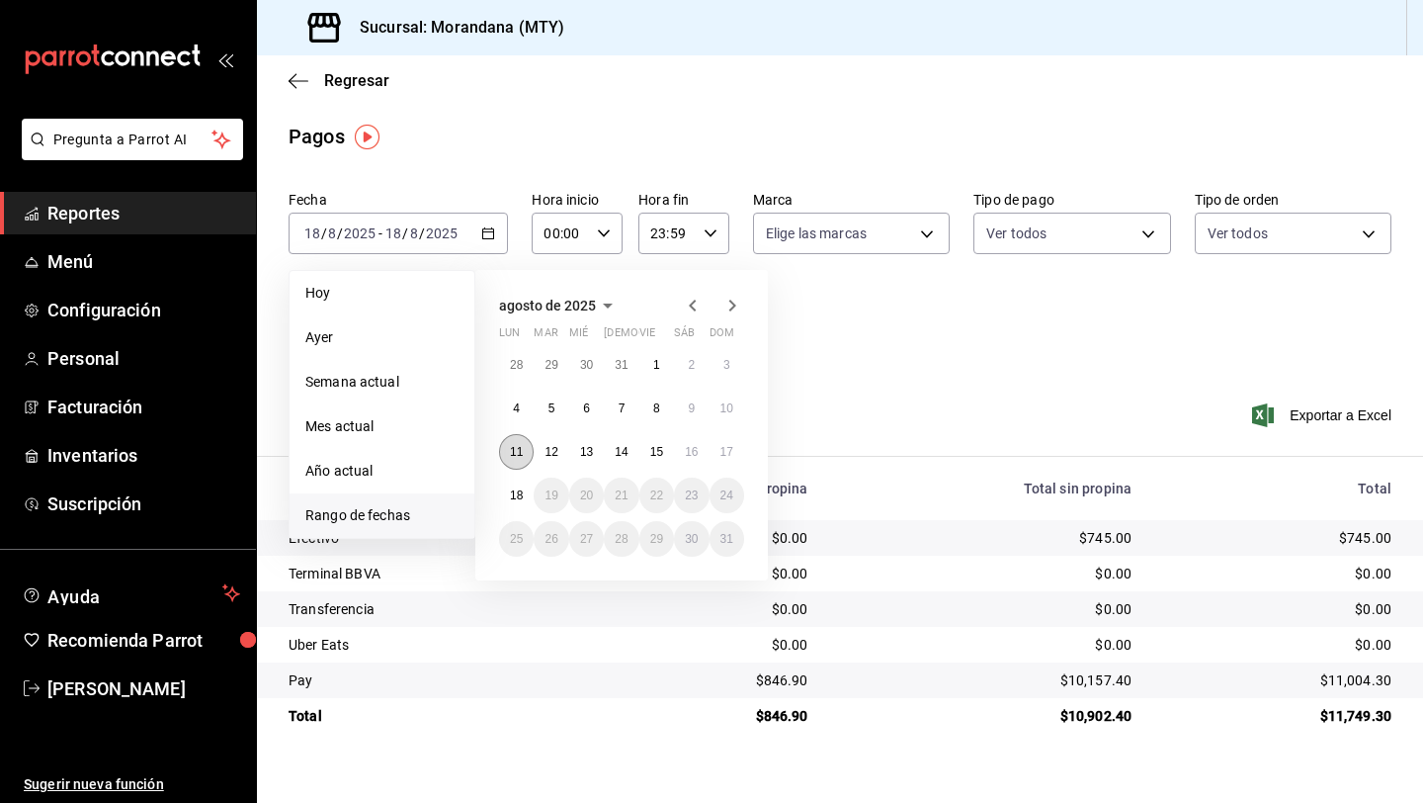
click at [517, 442] on button "11" at bounding box center [516, 452] width 35 height 36
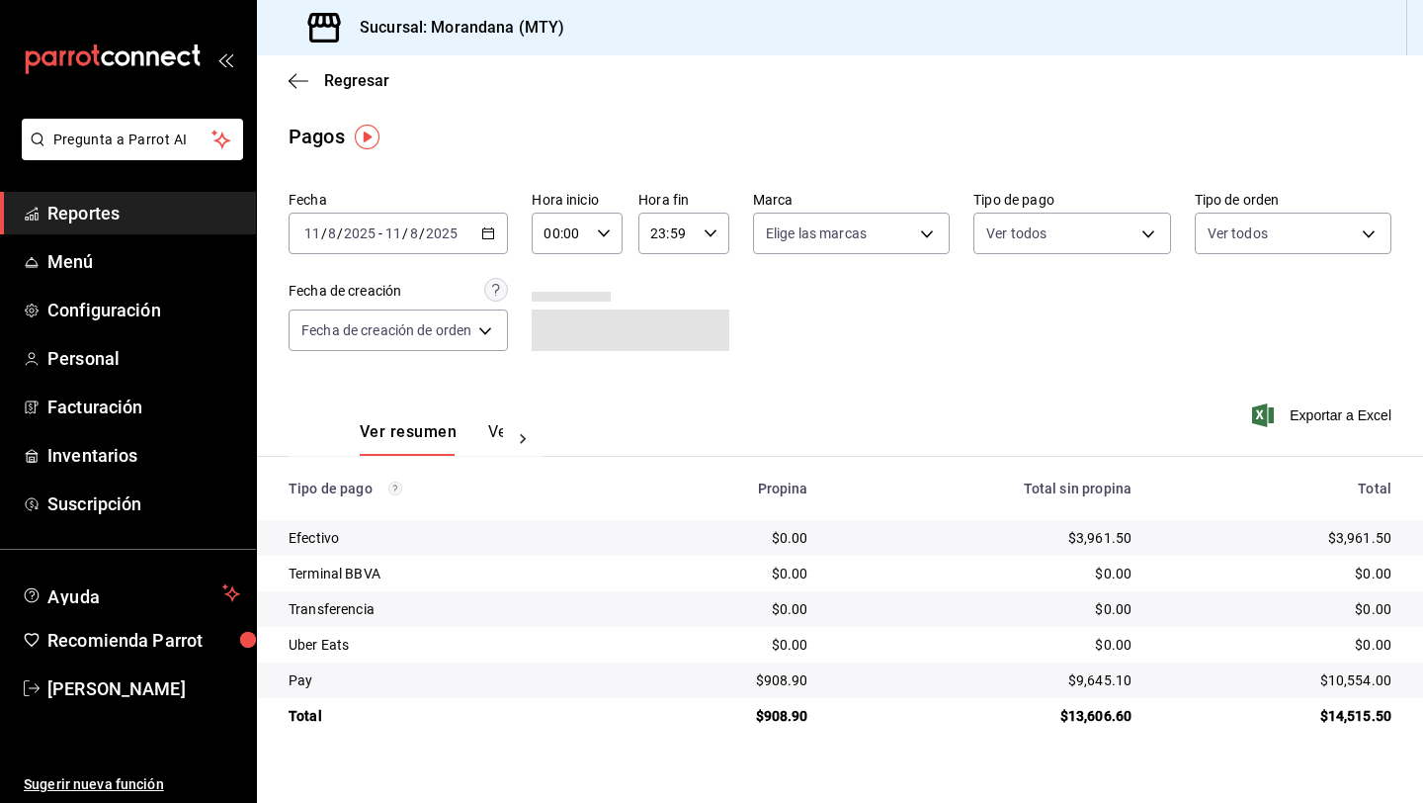
click at [780, 716] on div "$908.90" at bounding box center [726, 716] width 163 height 20
copy div "908.90"
click at [498, 231] on div "2025-08-11 11 / 8 / 2025 - 2025-08-11 11 / 8 / 2025" at bounding box center [398, 234] width 219 height 42
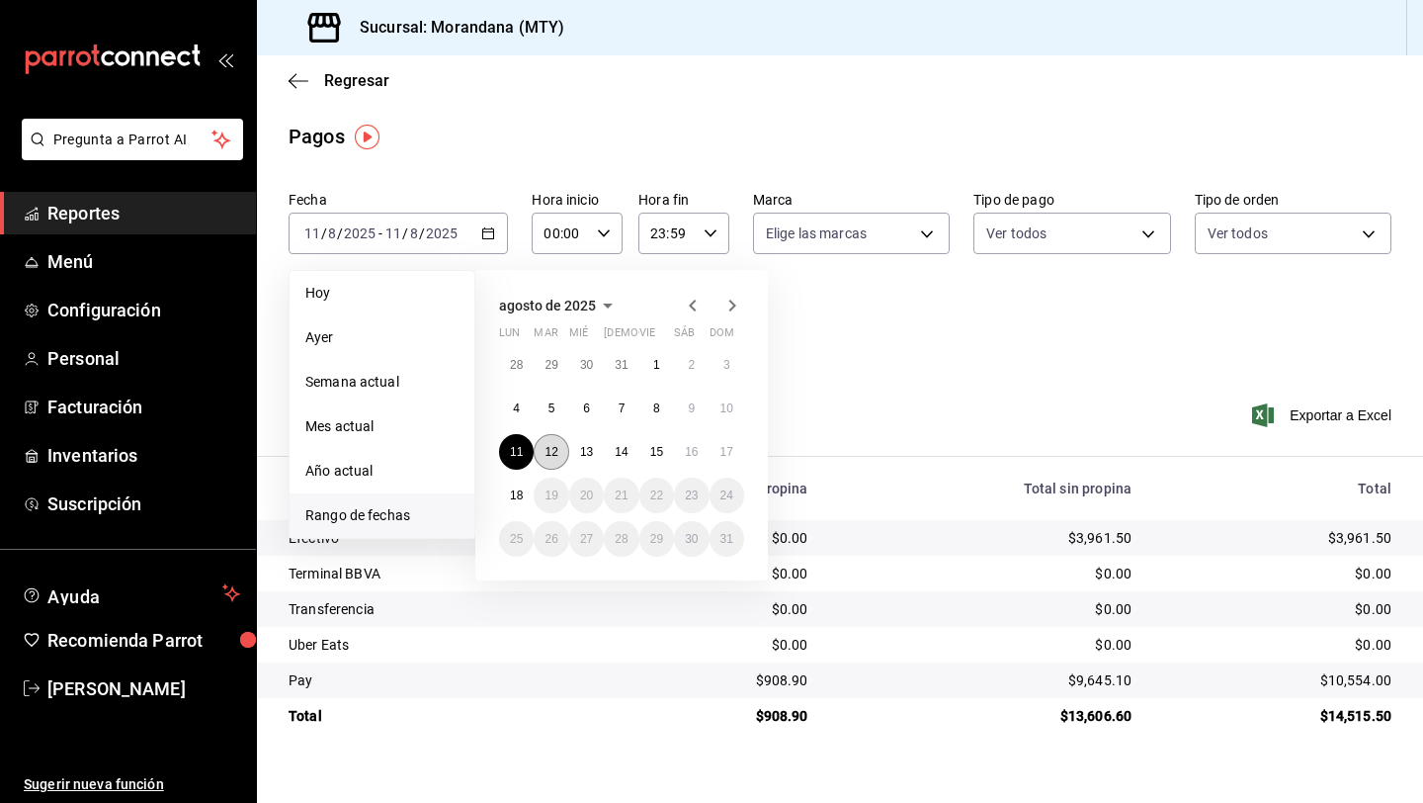
click at [548, 456] on abbr "12" at bounding box center [551, 452] width 13 height 14
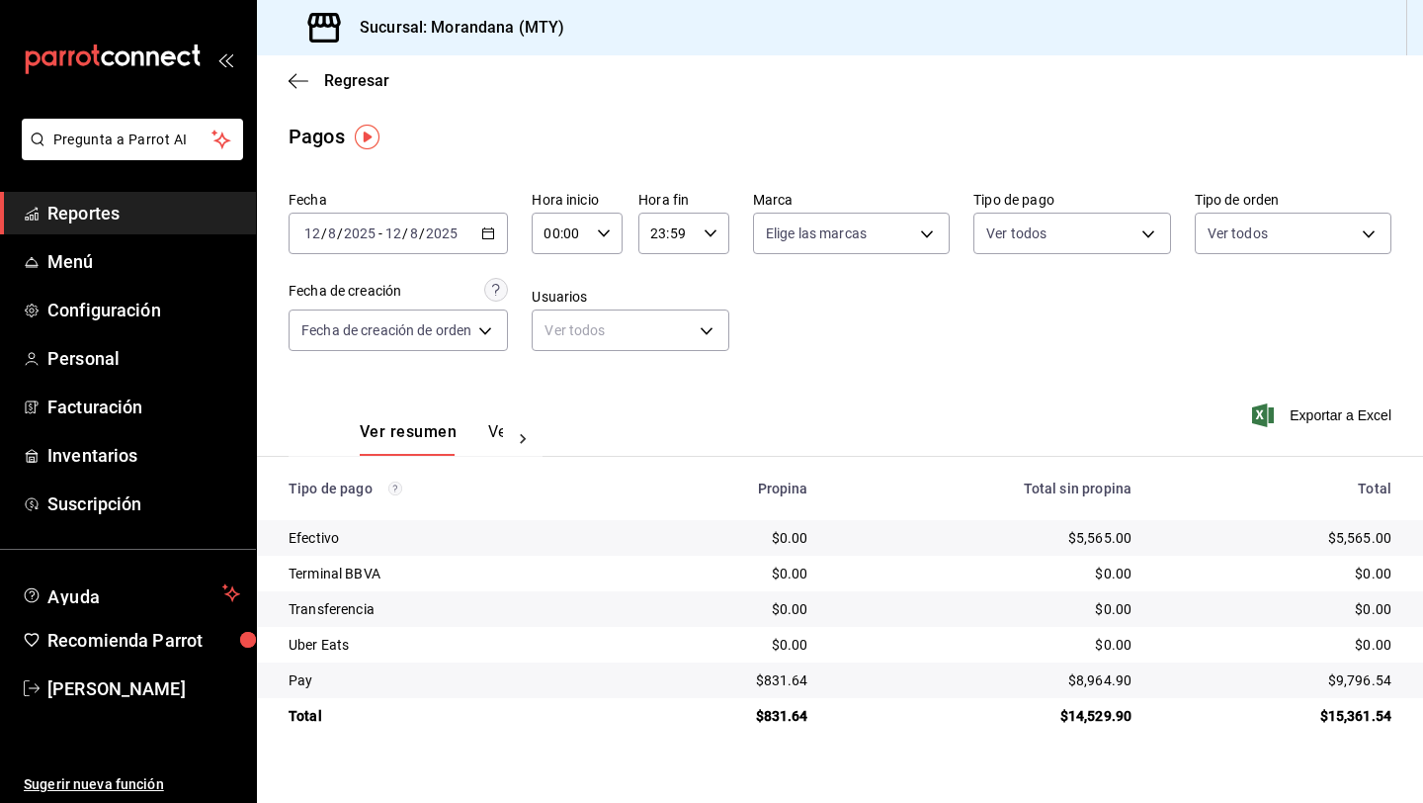
click at [787, 718] on div "$831.64" at bounding box center [726, 716] width 163 height 20
copy div "831.64"
click at [503, 238] on div "2025-08-12 12 / 8 / 2025 - 2025-08-12 12 / 8 / 2025" at bounding box center [398, 234] width 219 height 42
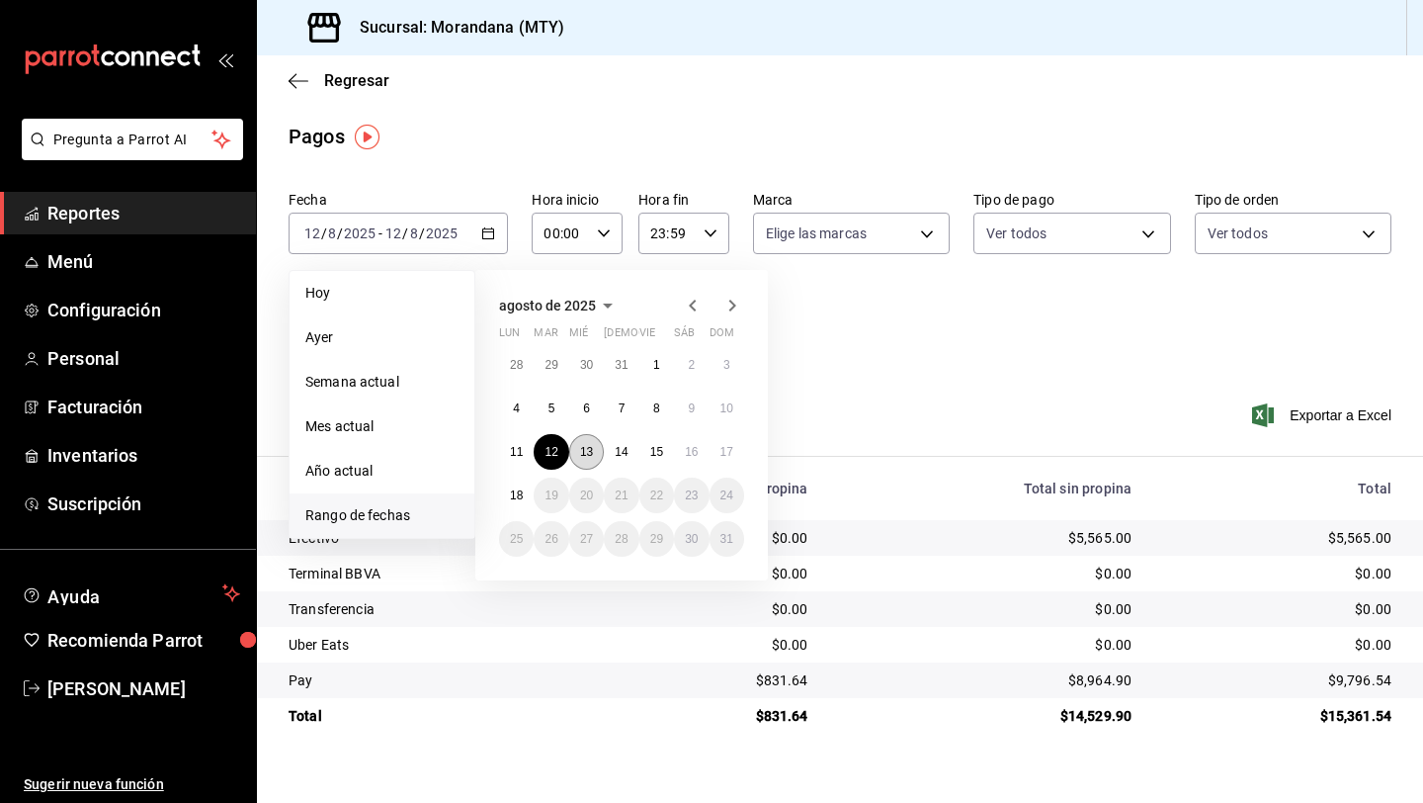
click at [589, 457] on abbr "13" at bounding box center [586, 452] width 13 height 14
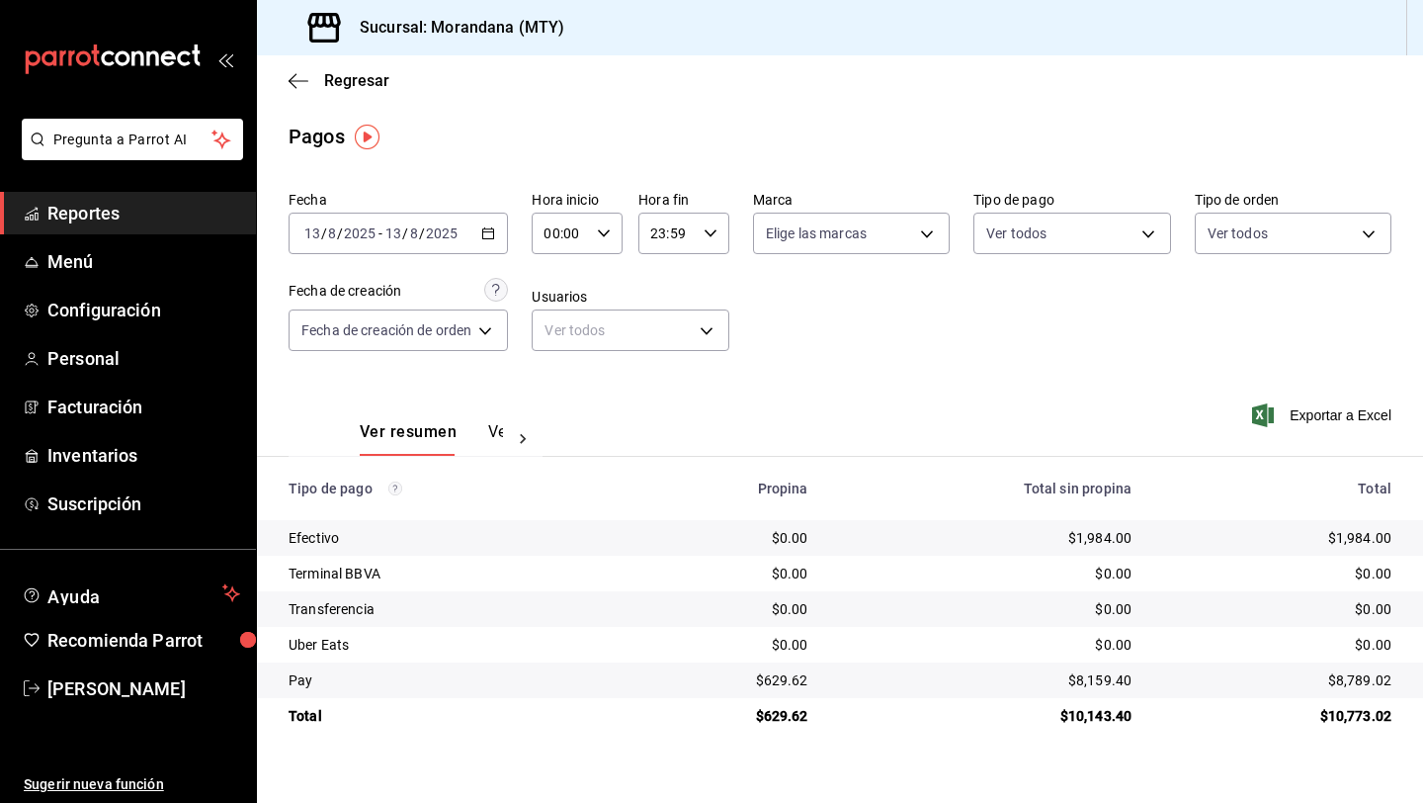
click at [789, 715] on div "$629.62" at bounding box center [726, 716] width 163 height 20
copy div "629.62"
click at [493, 232] on \(Stroke\) "button" at bounding box center [488, 231] width 11 height 1
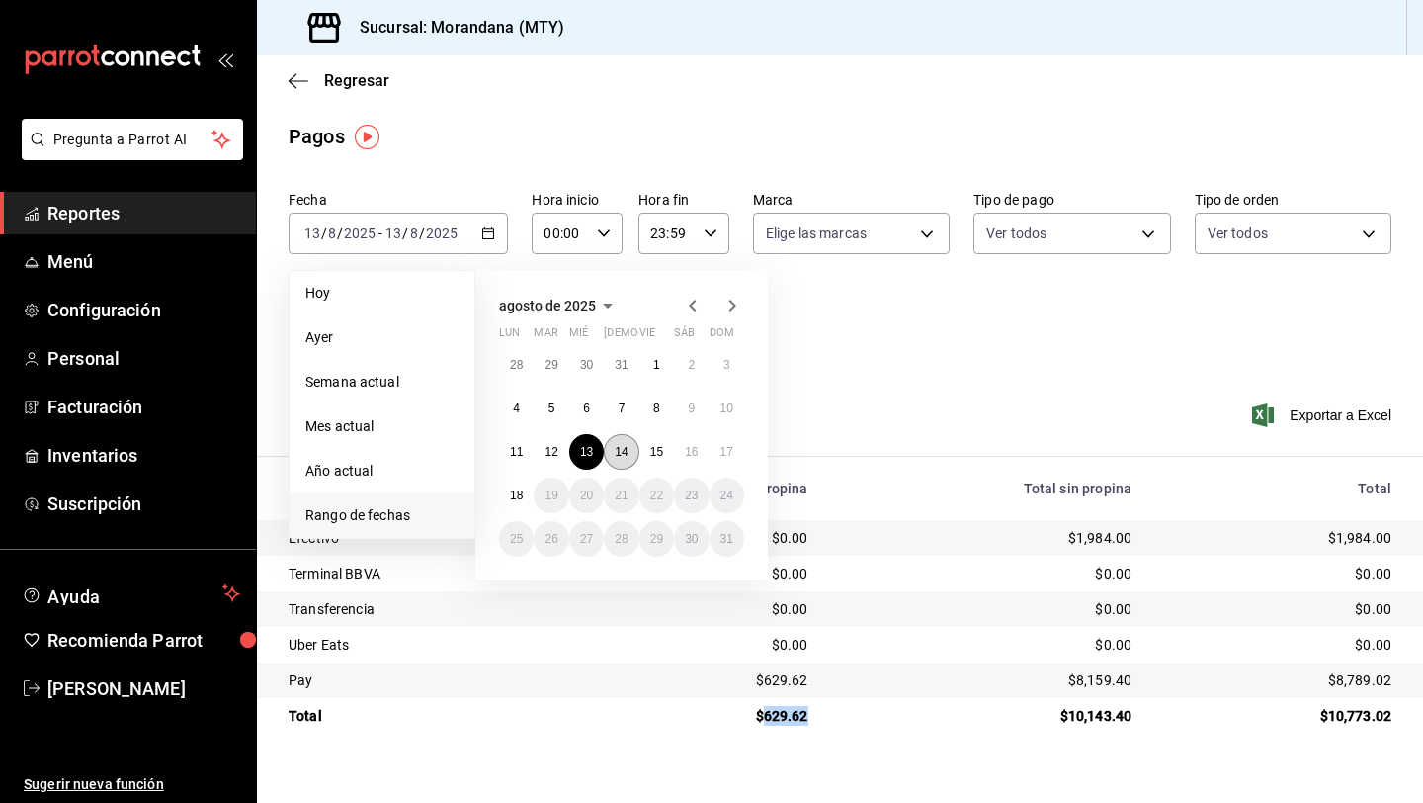
click at [618, 457] on abbr "14" at bounding box center [621, 452] width 13 height 14
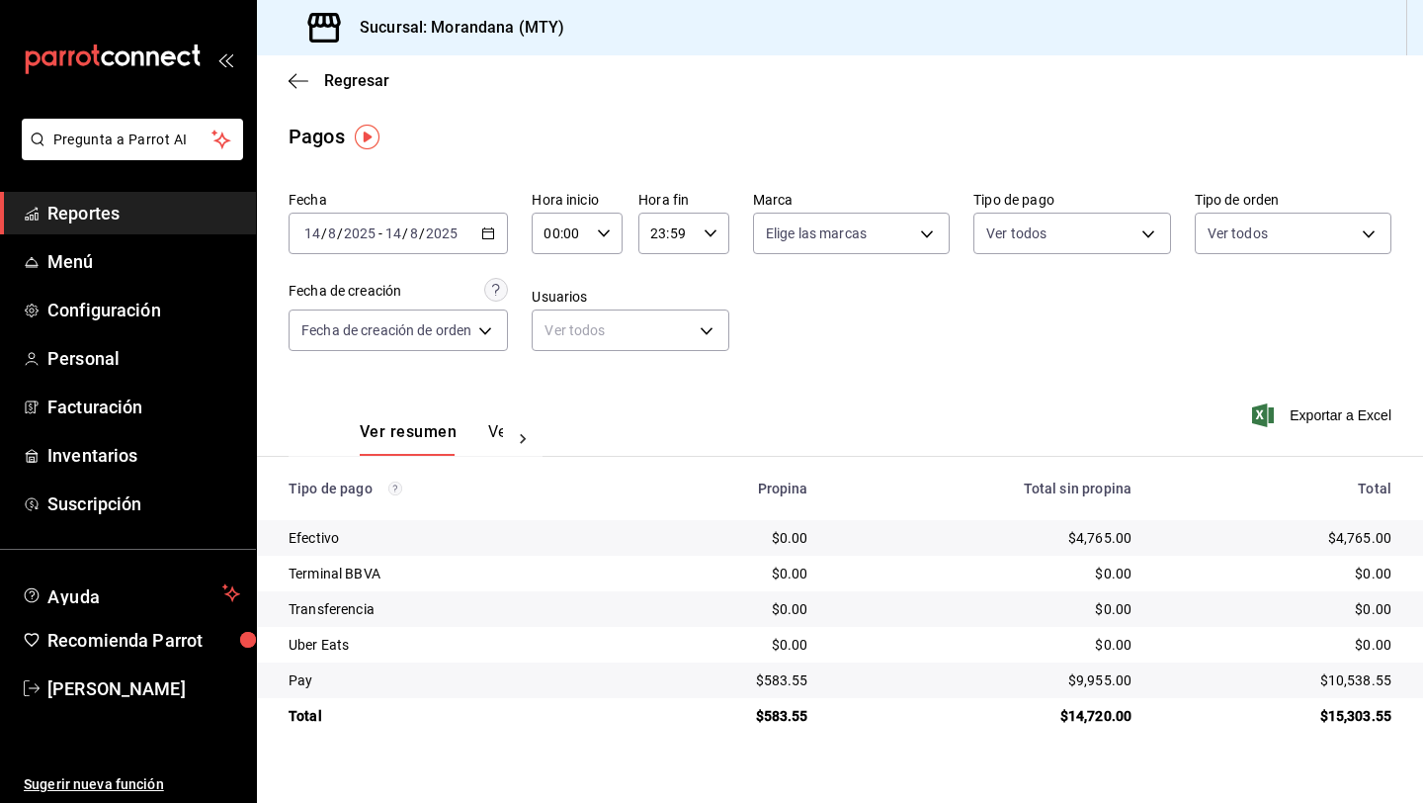
click at [783, 717] on div "$583.55" at bounding box center [726, 716] width 163 height 20
copy div "583.55"
click at [494, 232] on icon "button" at bounding box center [488, 233] width 14 height 14
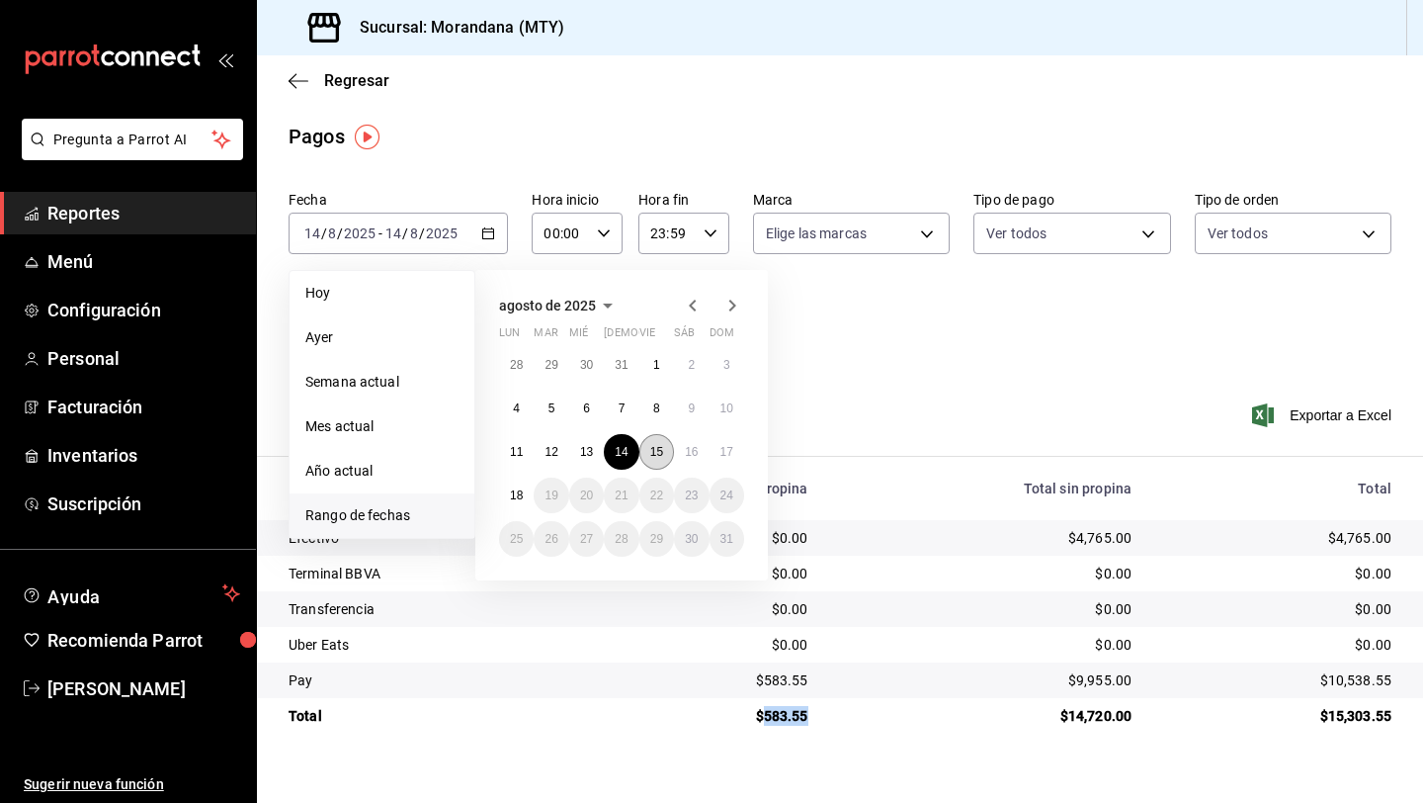
click at [646, 455] on button "15" at bounding box center [656, 452] width 35 height 36
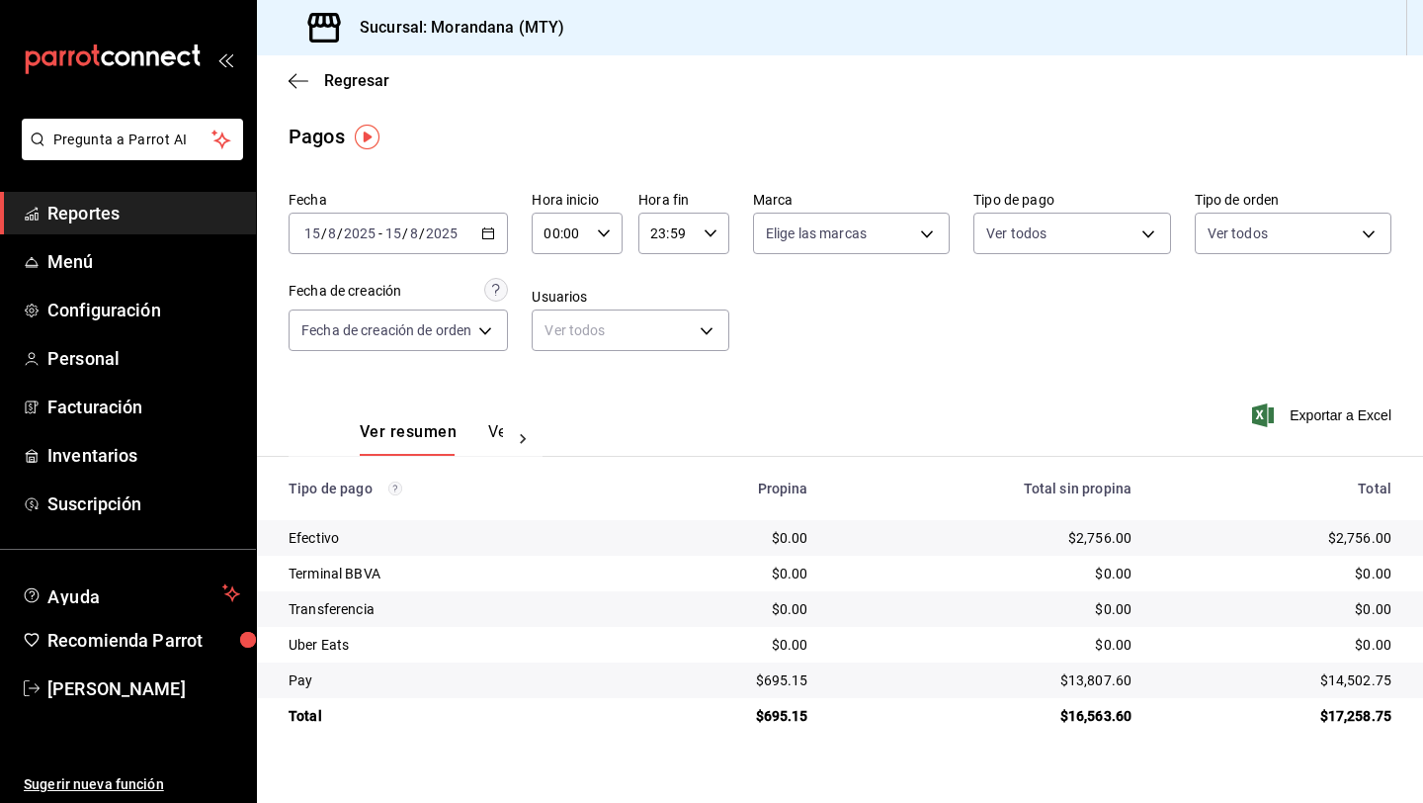
click at [781, 721] on div "$695.15" at bounding box center [726, 716] width 163 height 20
copy div "695.15"
click at [501, 241] on div "2025-08-15 15 / 8 / 2025 - 2025-08-15 15 / 8 / 2025" at bounding box center [398, 234] width 219 height 42
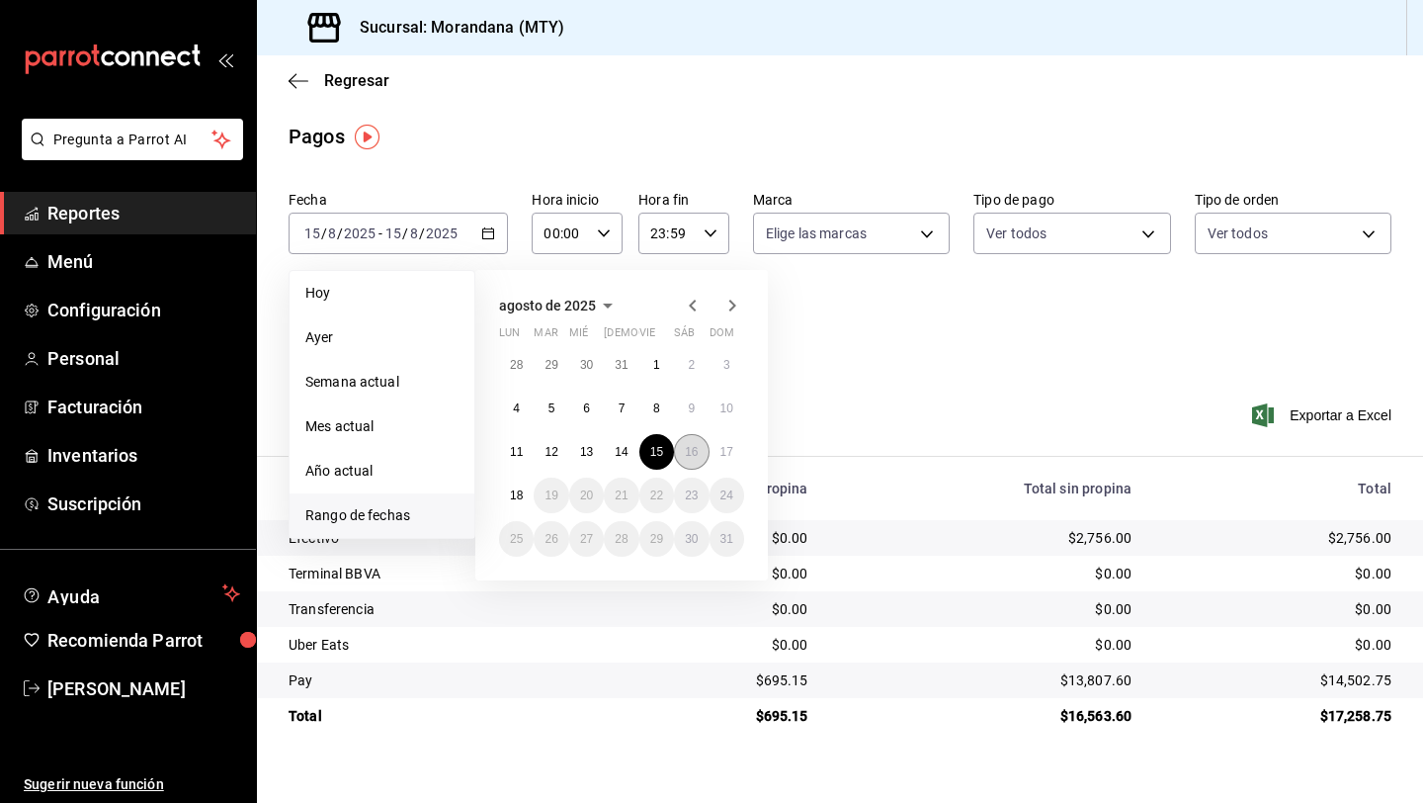
click at [693, 454] on abbr "16" at bounding box center [691, 452] width 13 height 14
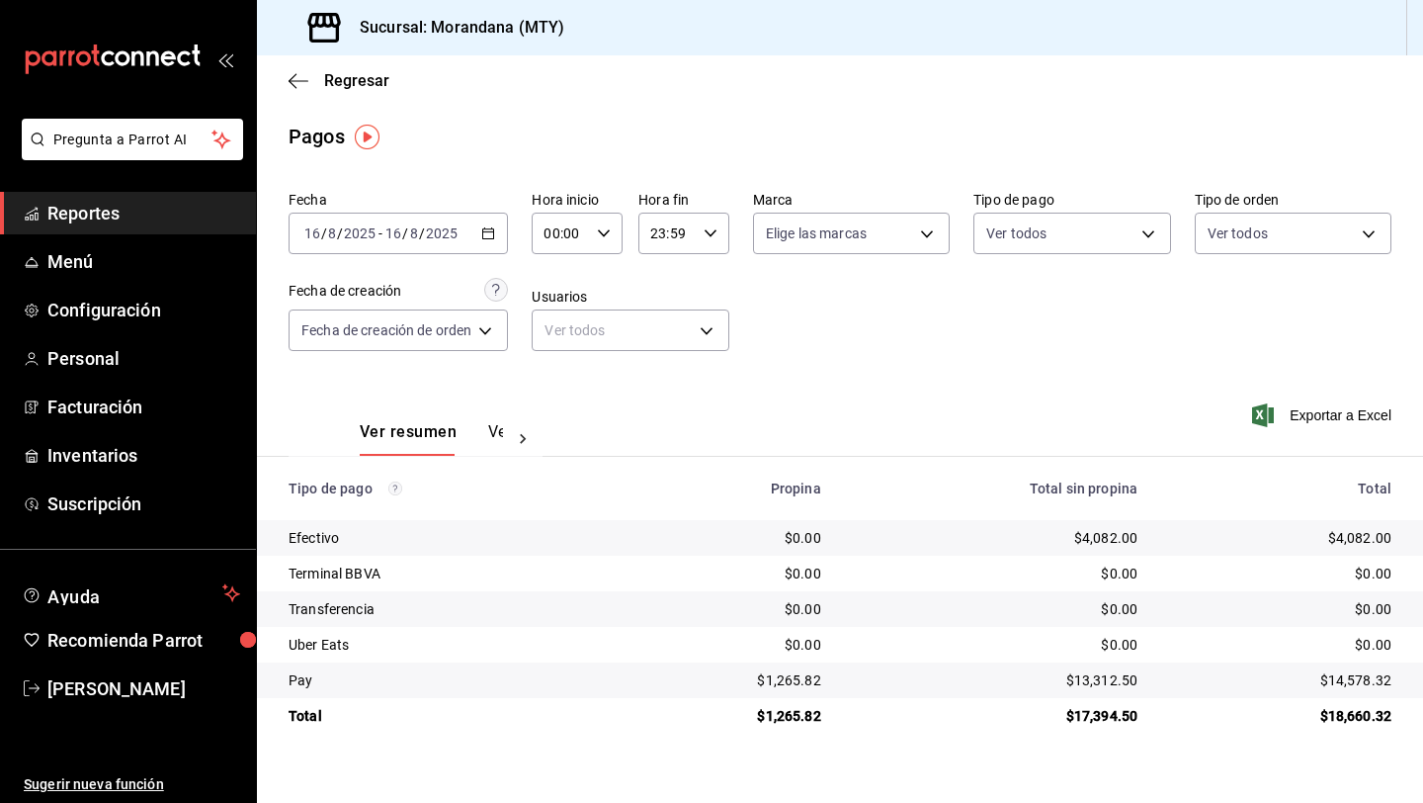
click at [789, 714] on div "$1,265.82" at bounding box center [730, 716] width 184 height 20
copy div "1,265.82"
click at [498, 236] on div "2025-08-16 16 / 8 / 2025 - 2025-08-16 16 / 8 / 2025" at bounding box center [398, 234] width 219 height 42
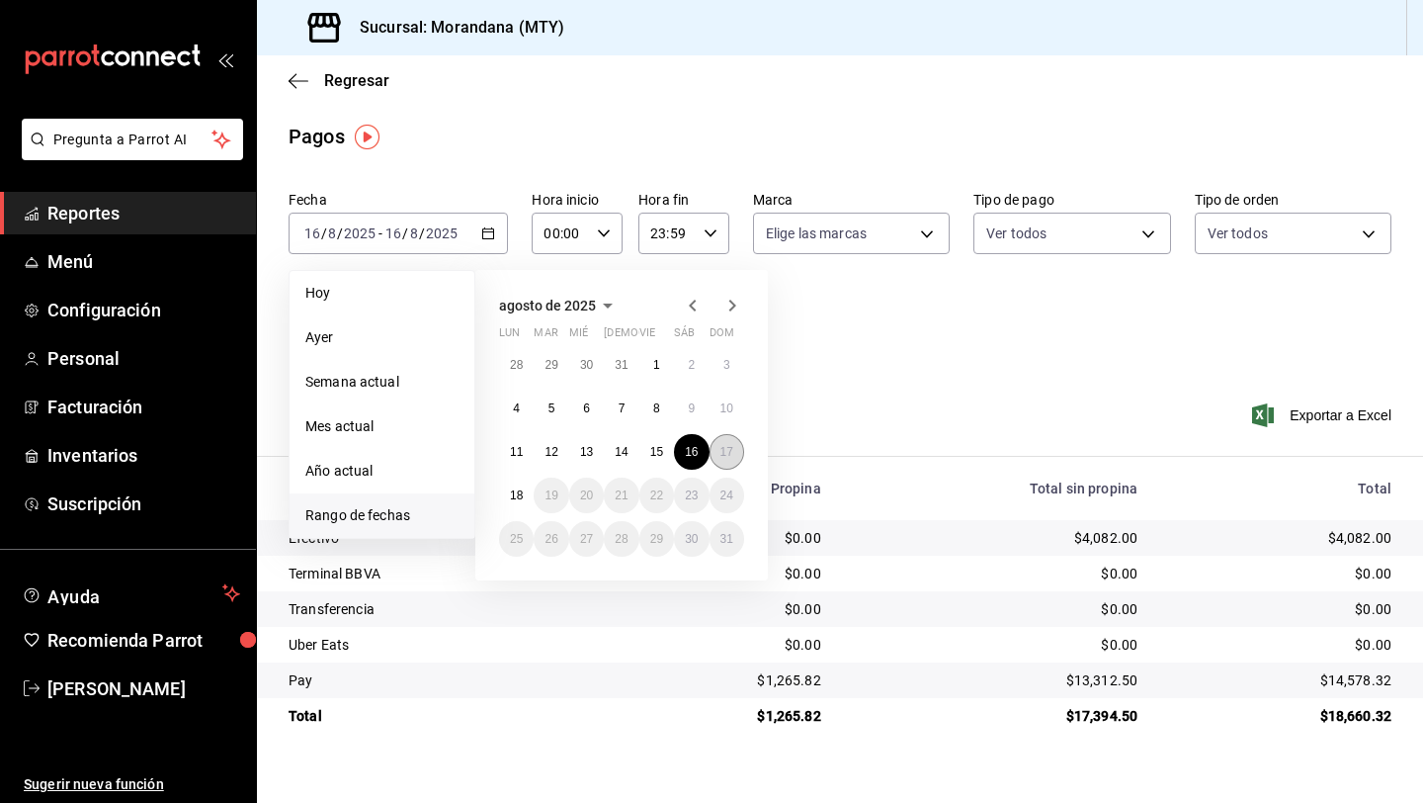
click at [727, 459] on button "17" at bounding box center [727, 452] width 35 height 36
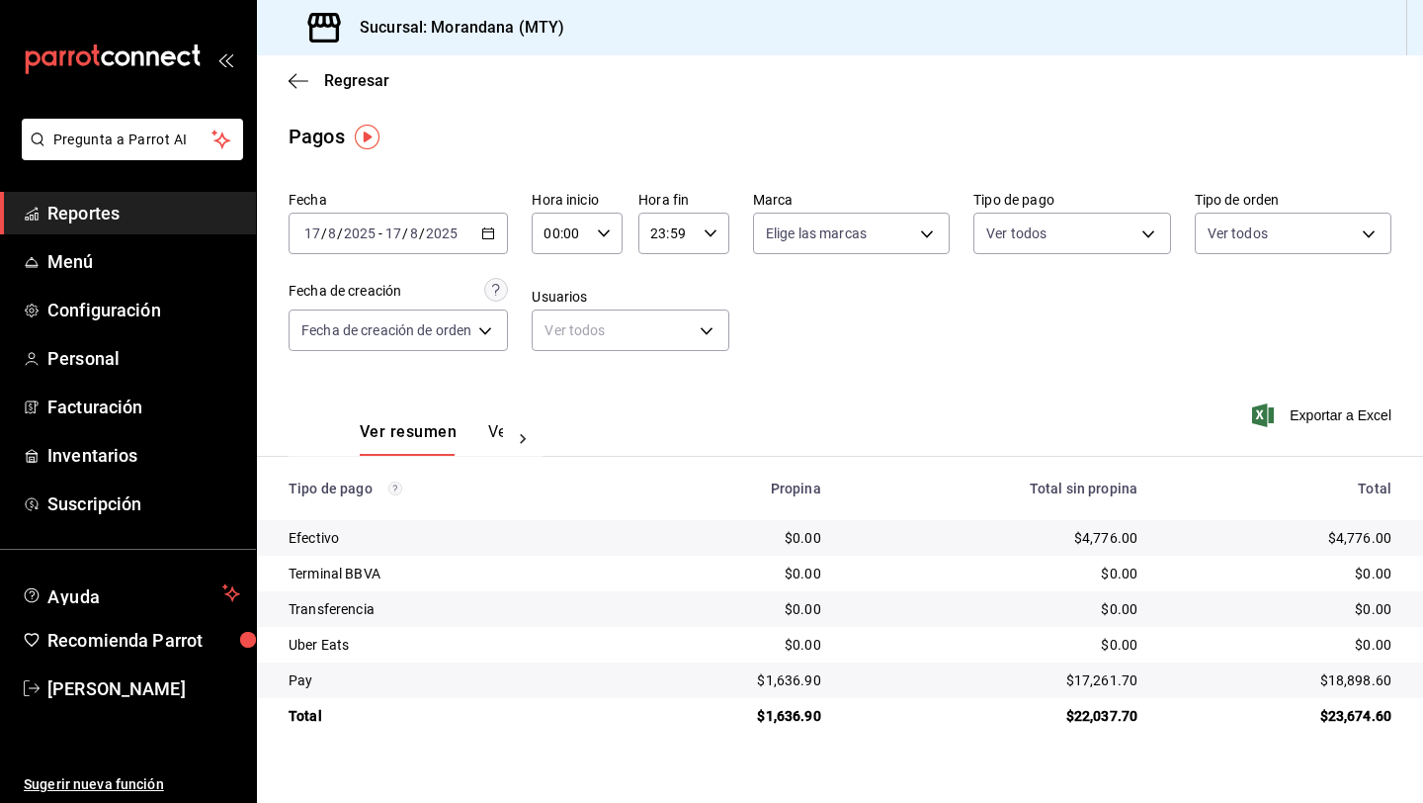
click at [789, 724] on div "$1,636.90" at bounding box center [730, 716] width 184 height 20
copy div "1,636.90"
